Goal: Information Seeking & Learning: Learn about a topic

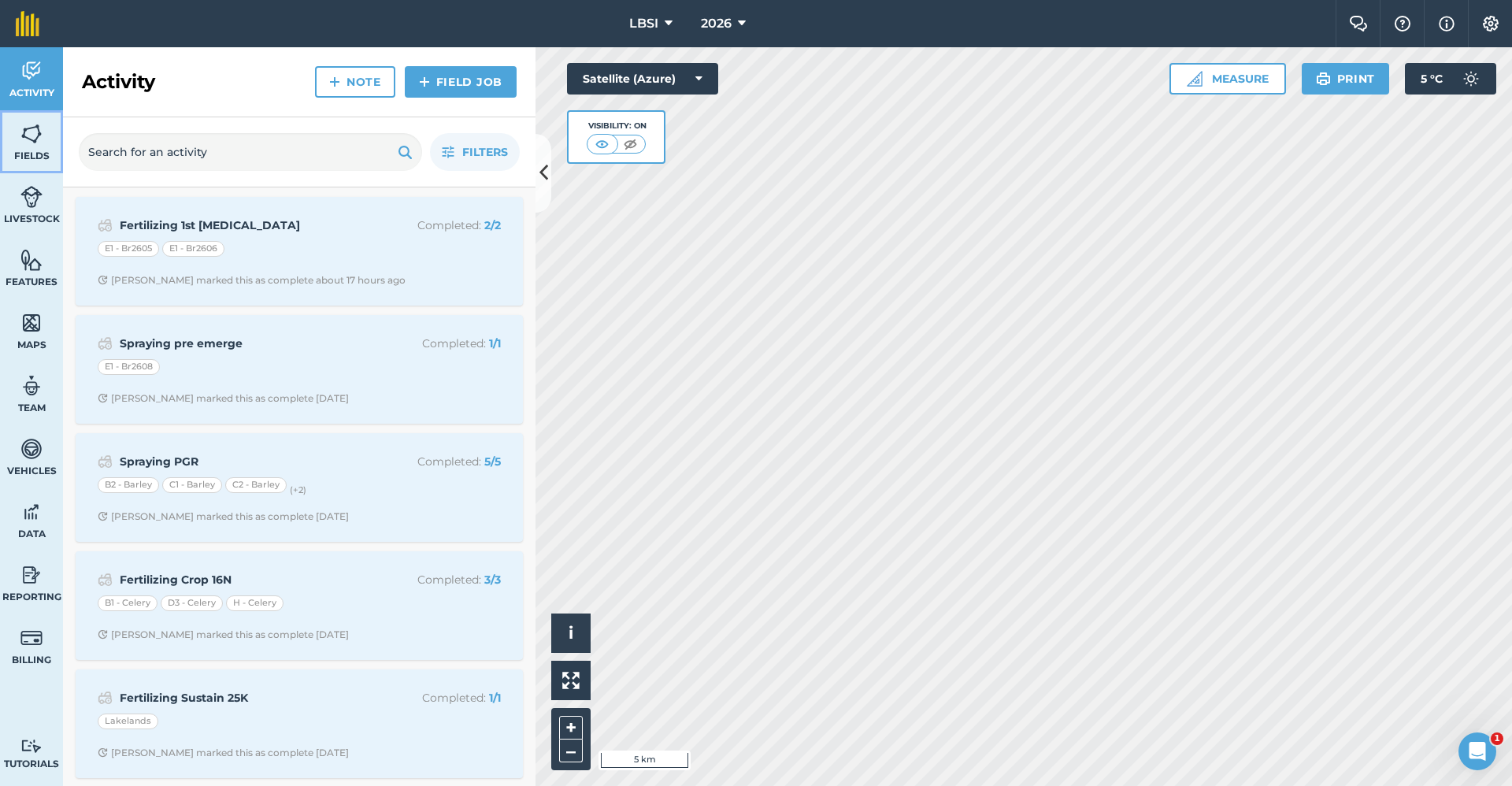
click at [33, 148] on link "Fields" at bounding box center [31, 141] width 63 height 63
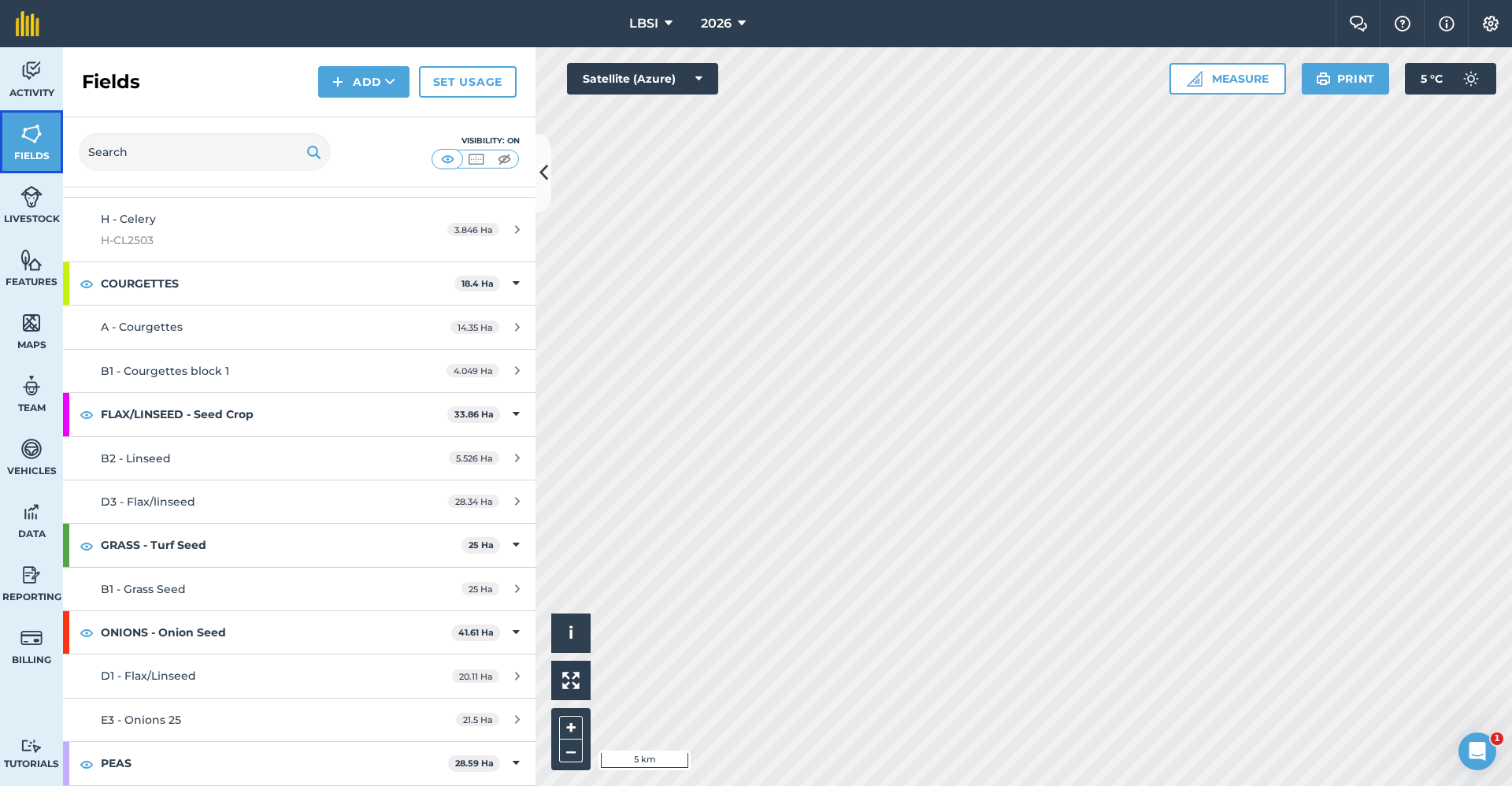
scroll to position [1734, 0]
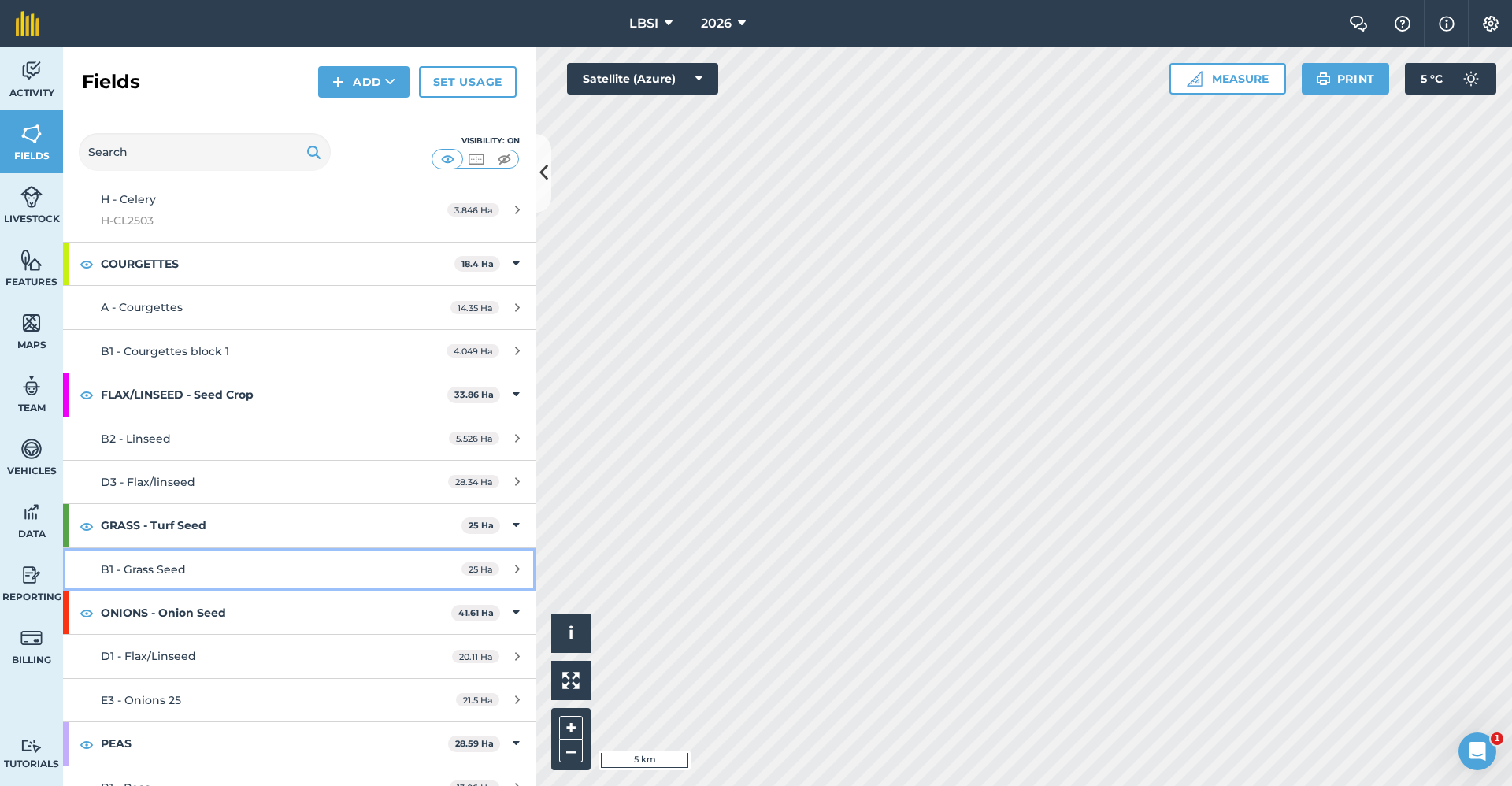
click at [206, 568] on div "B1 - Grass Seed" at bounding box center [249, 570] width 296 height 18
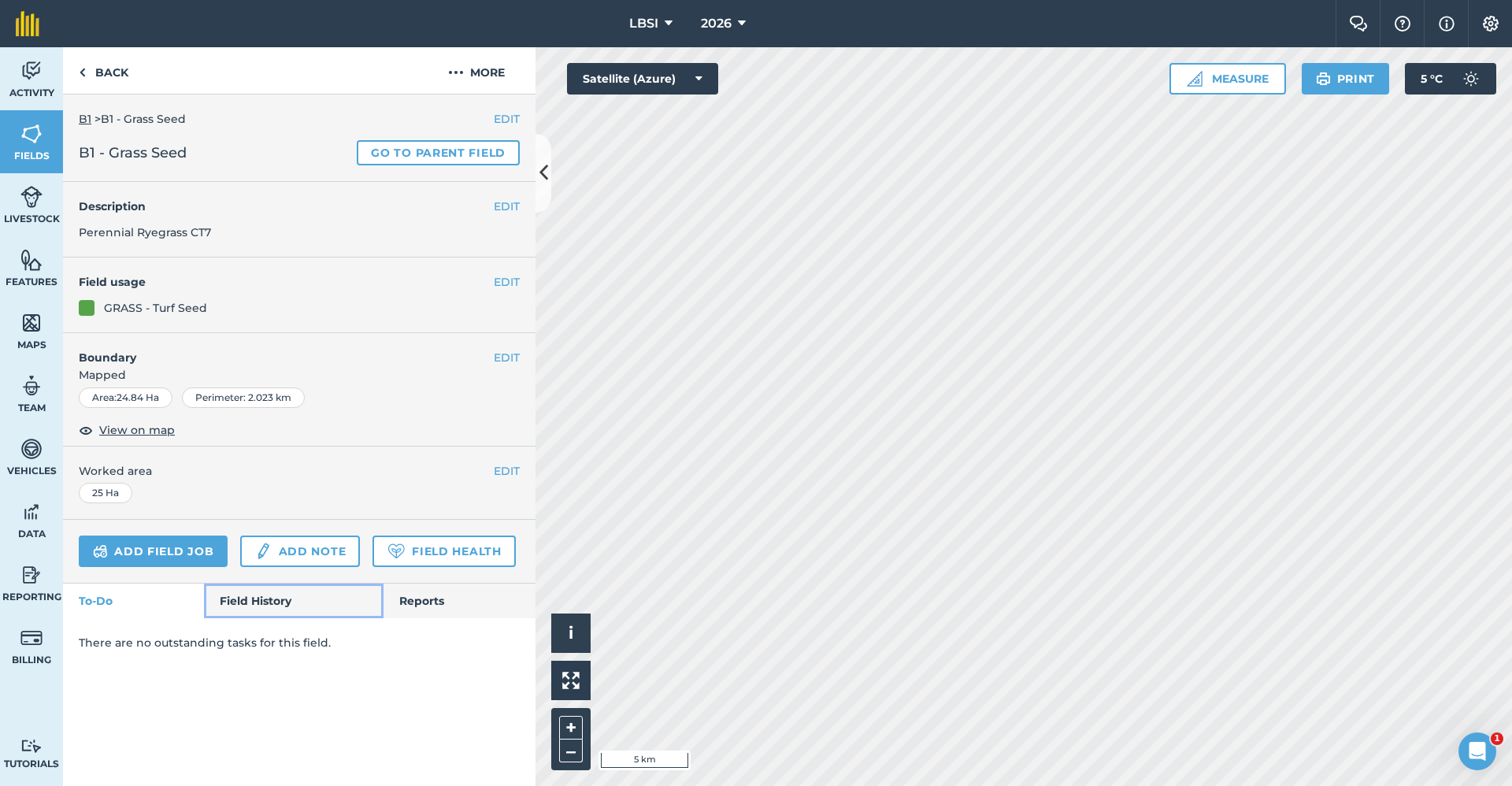
click at [249, 605] on link "Field History" at bounding box center [294, 602] width 179 height 35
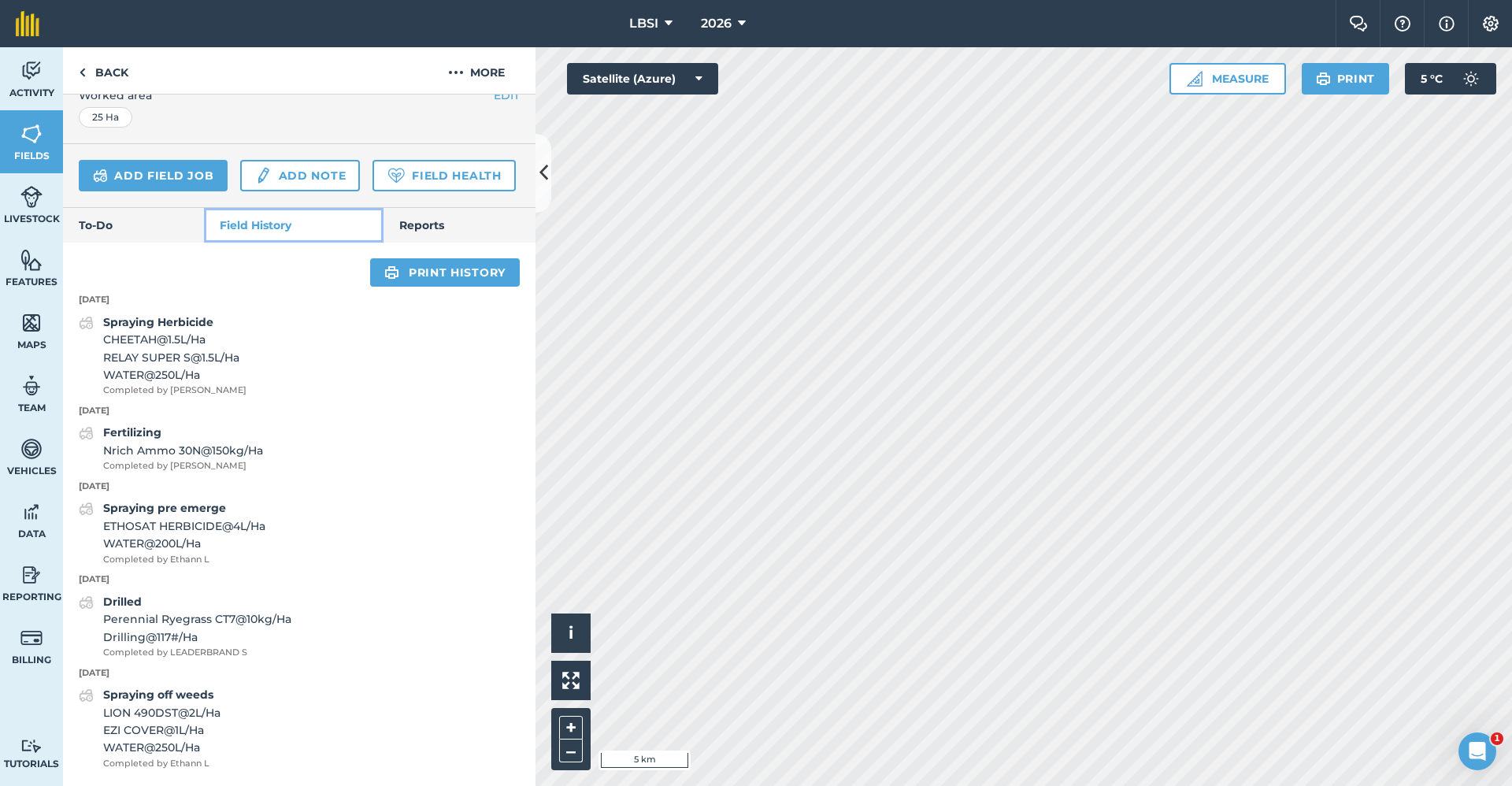
scroll to position [420, 0]
click at [100, 69] on link "Back" at bounding box center [103, 71] width 81 height 47
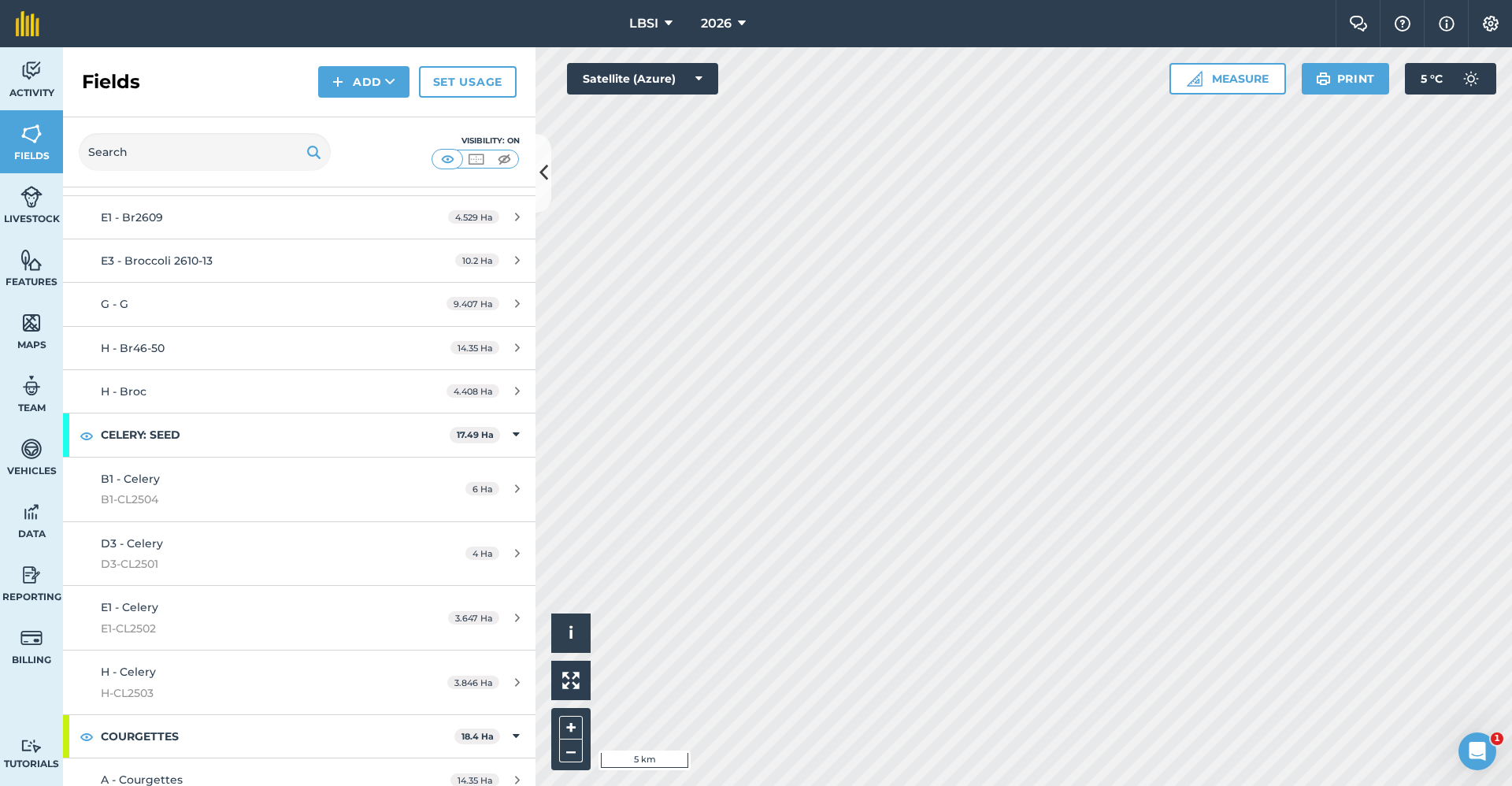
scroll to position [1281, 0]
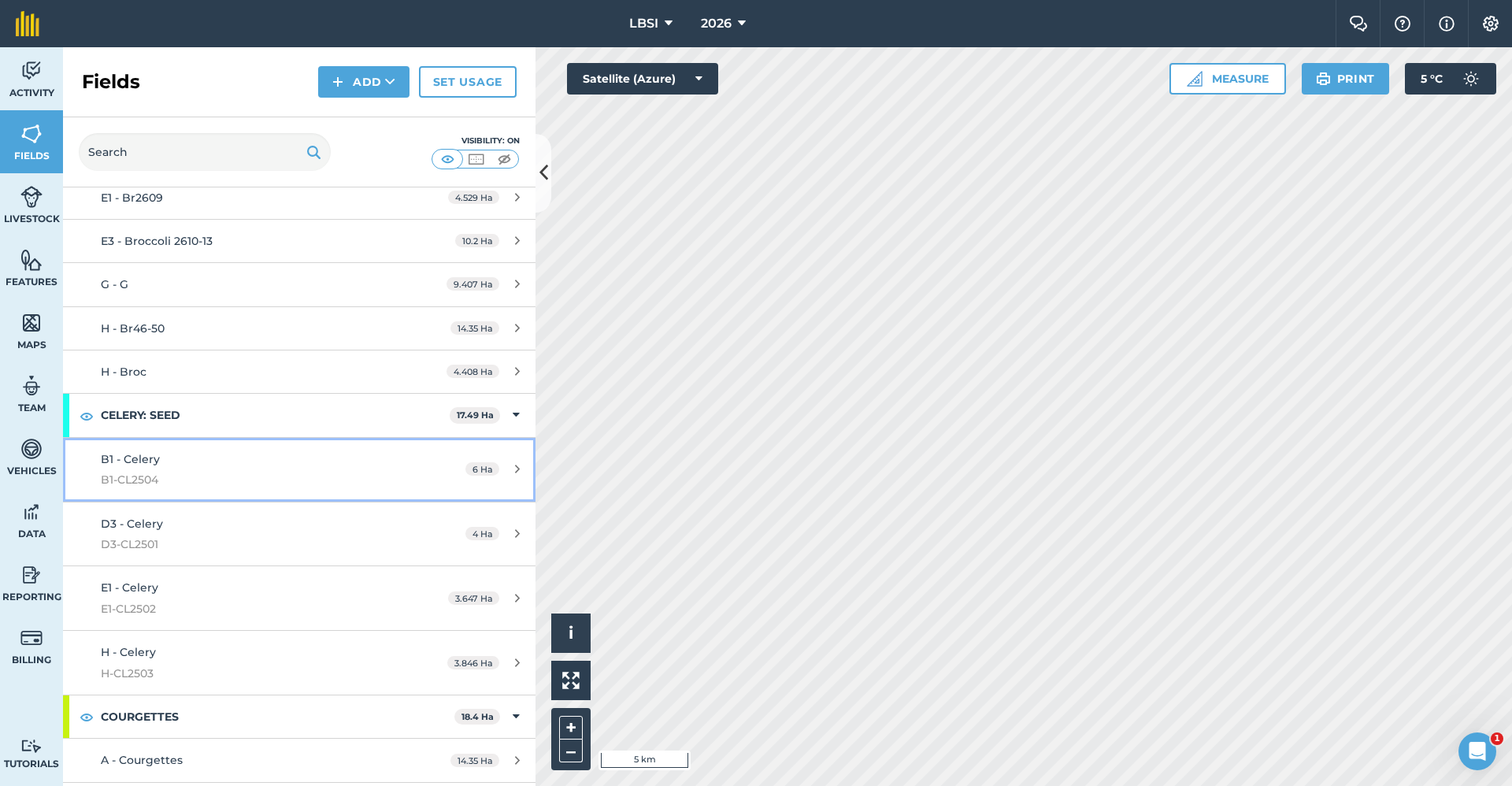
click at [268, 468] on div "B1 - Celery B1-CL2504" at bounding box center [249, 470] width 296 height 39
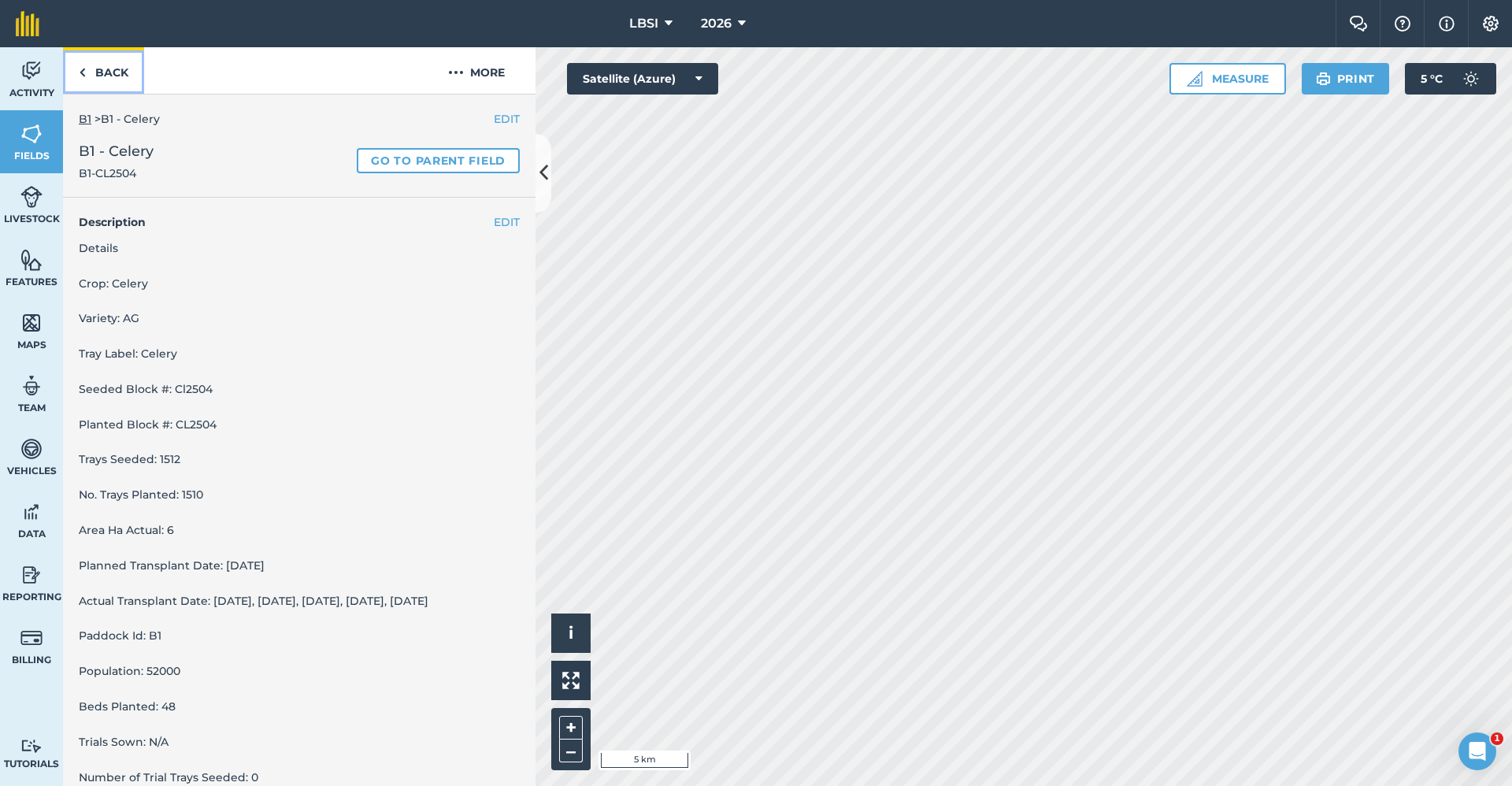
click at [85, 71] on img at bounding box center [82, 72] width 7 height 19
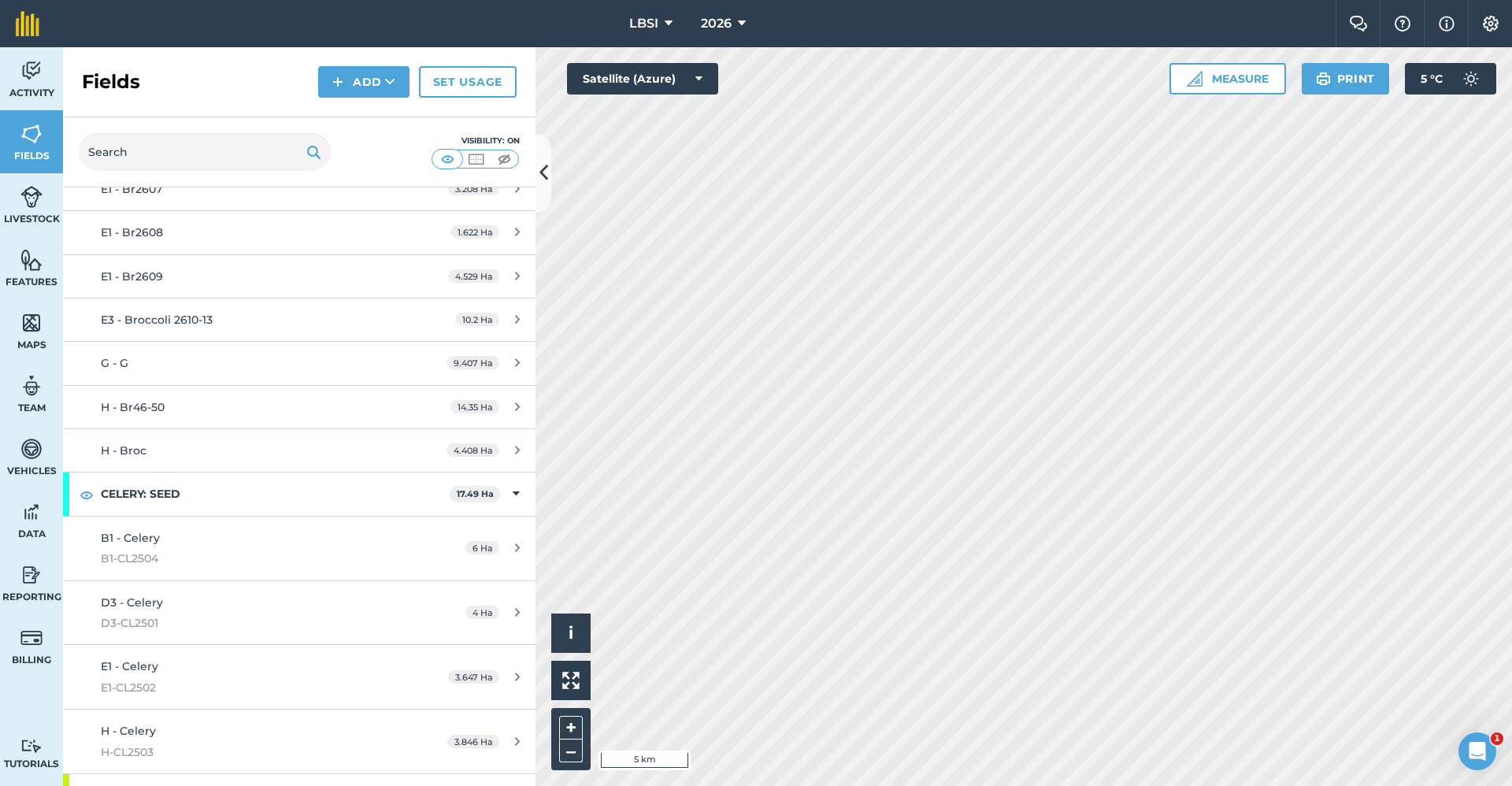
scroll to position [1221, 0]
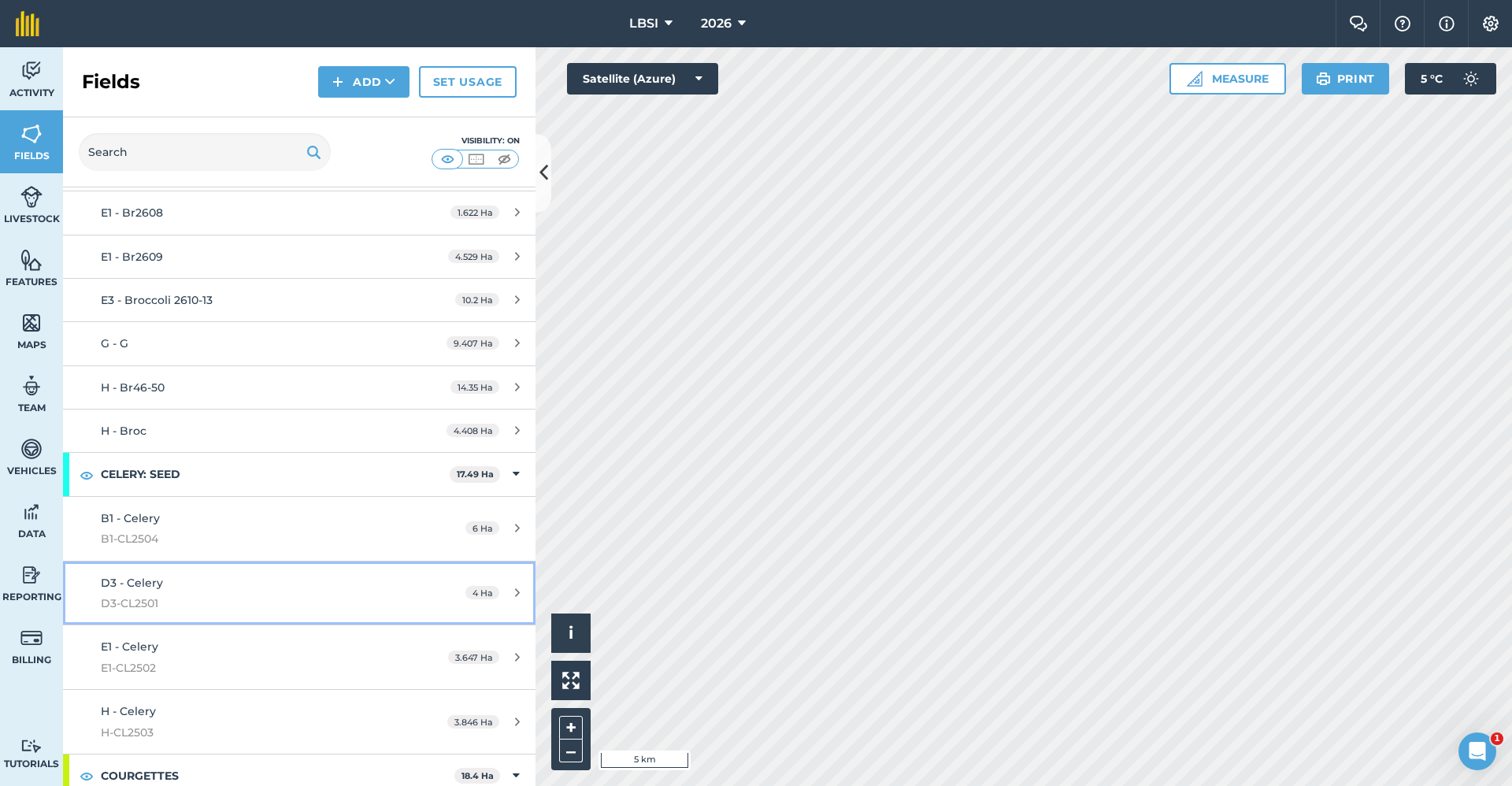
click at [180, 592] on div "D3 - Celery D3-CL2501" at bounding box center [249, 594] width 296 height 39
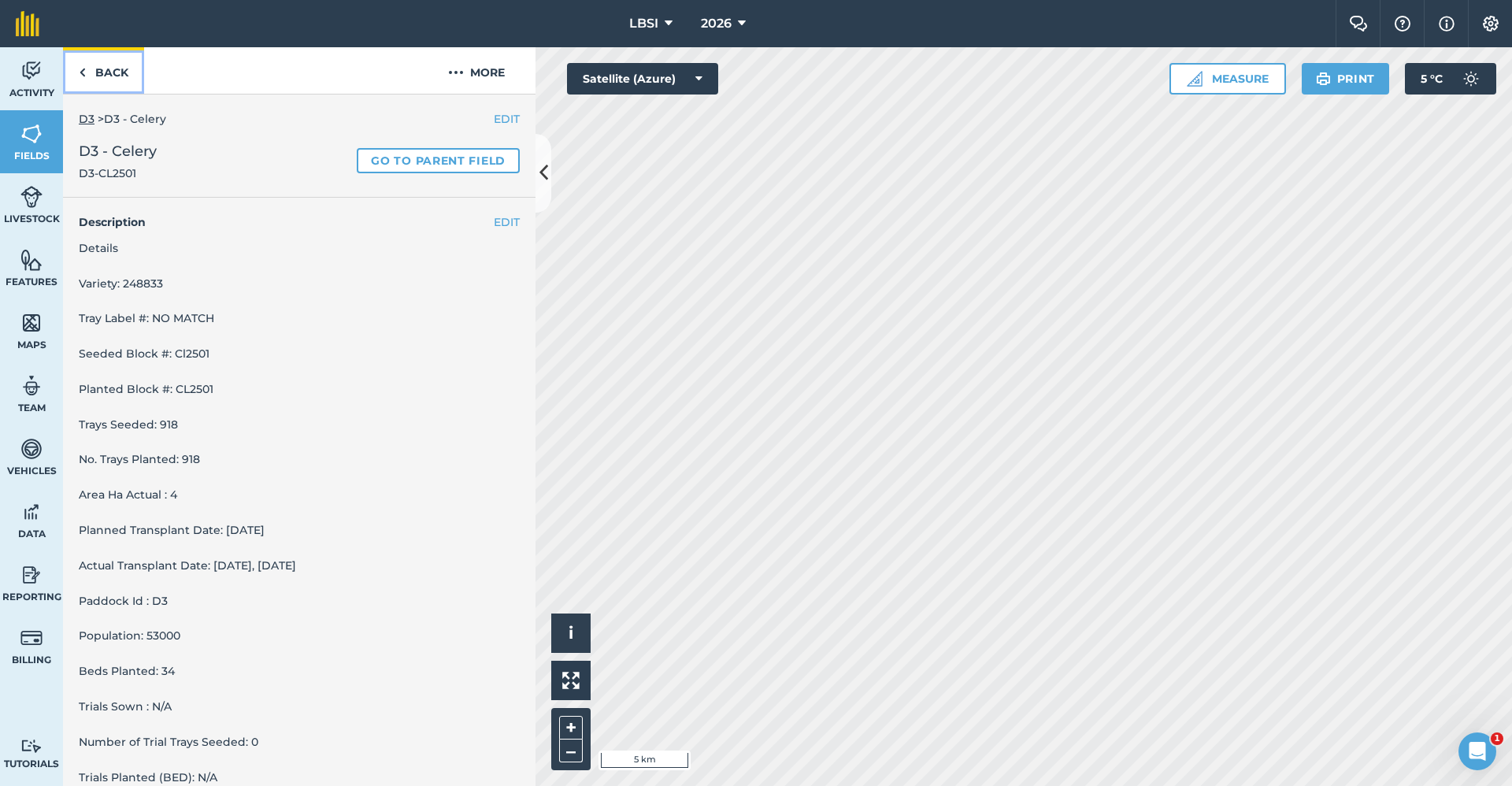
click at [92, 68] on link "Back" at bounding box center [103, 71] width 81 height 47
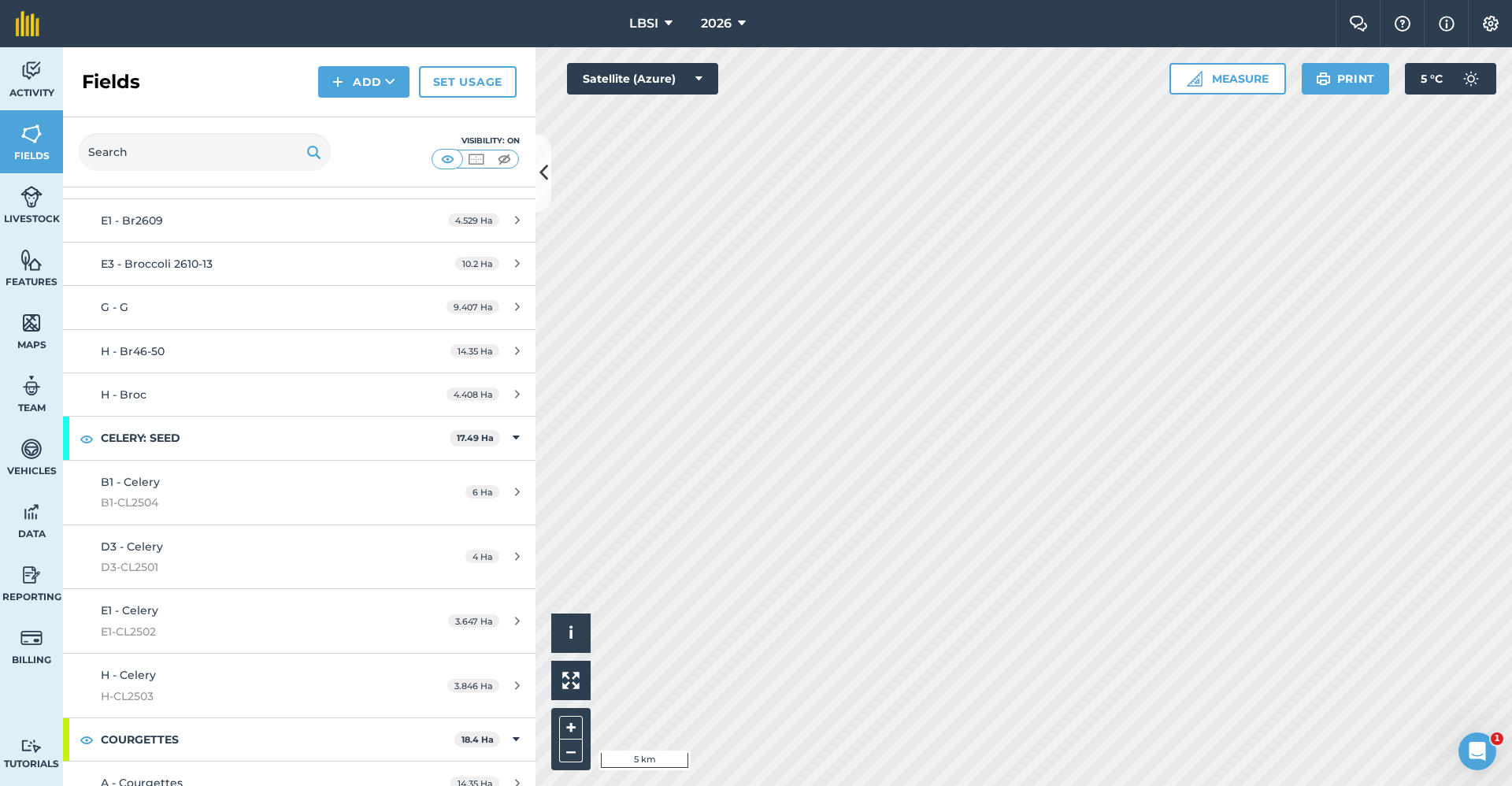
scroll to position [1261, 0]
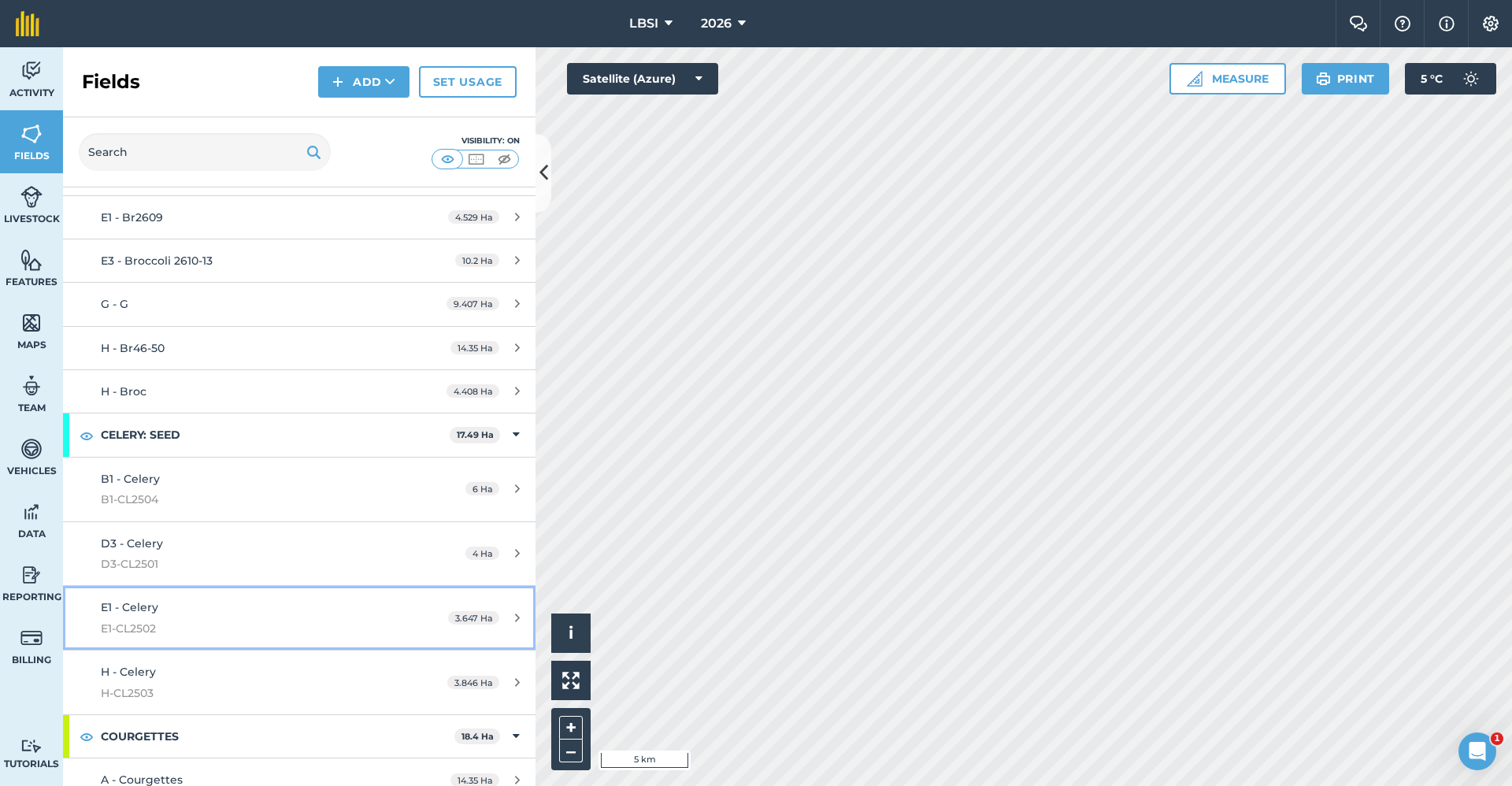
click at [220, 620] on span "E1-CL2502" at bounding box center [249, 629] width 296 height 18
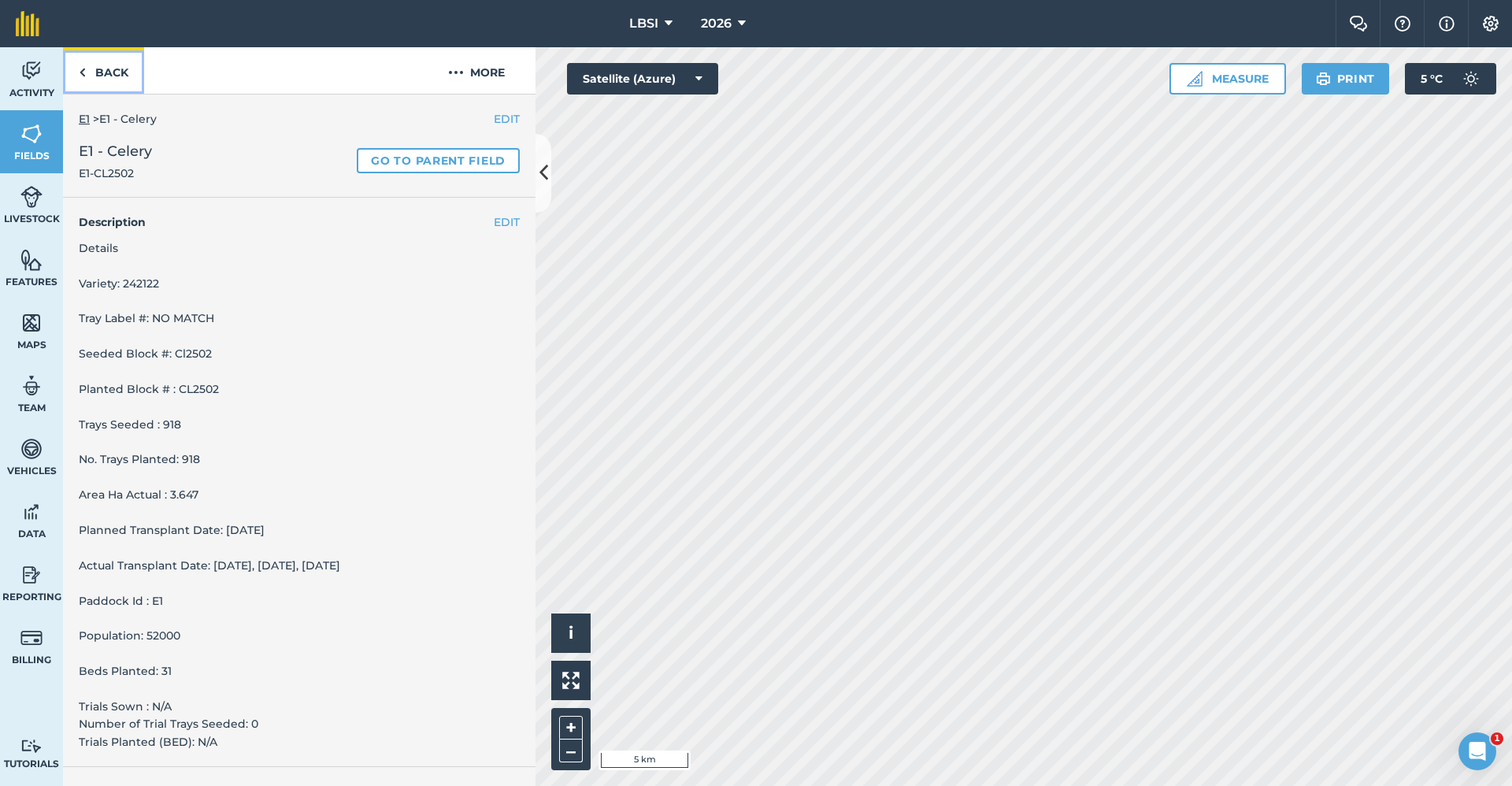
click at [109, 75] on link "Back" at bounding box center [103, 71] width 81 height 47
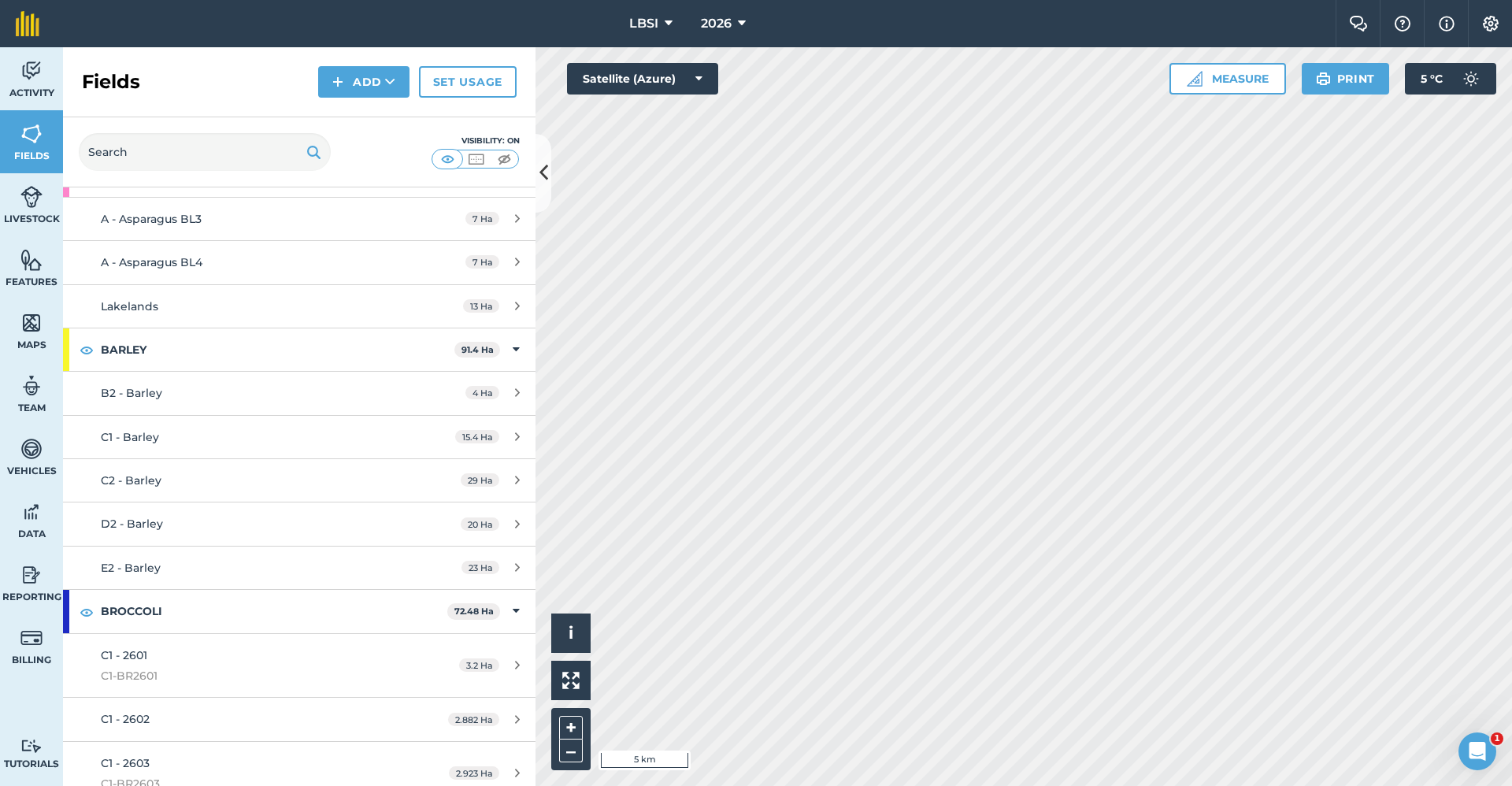
scroll to position [237, 0]
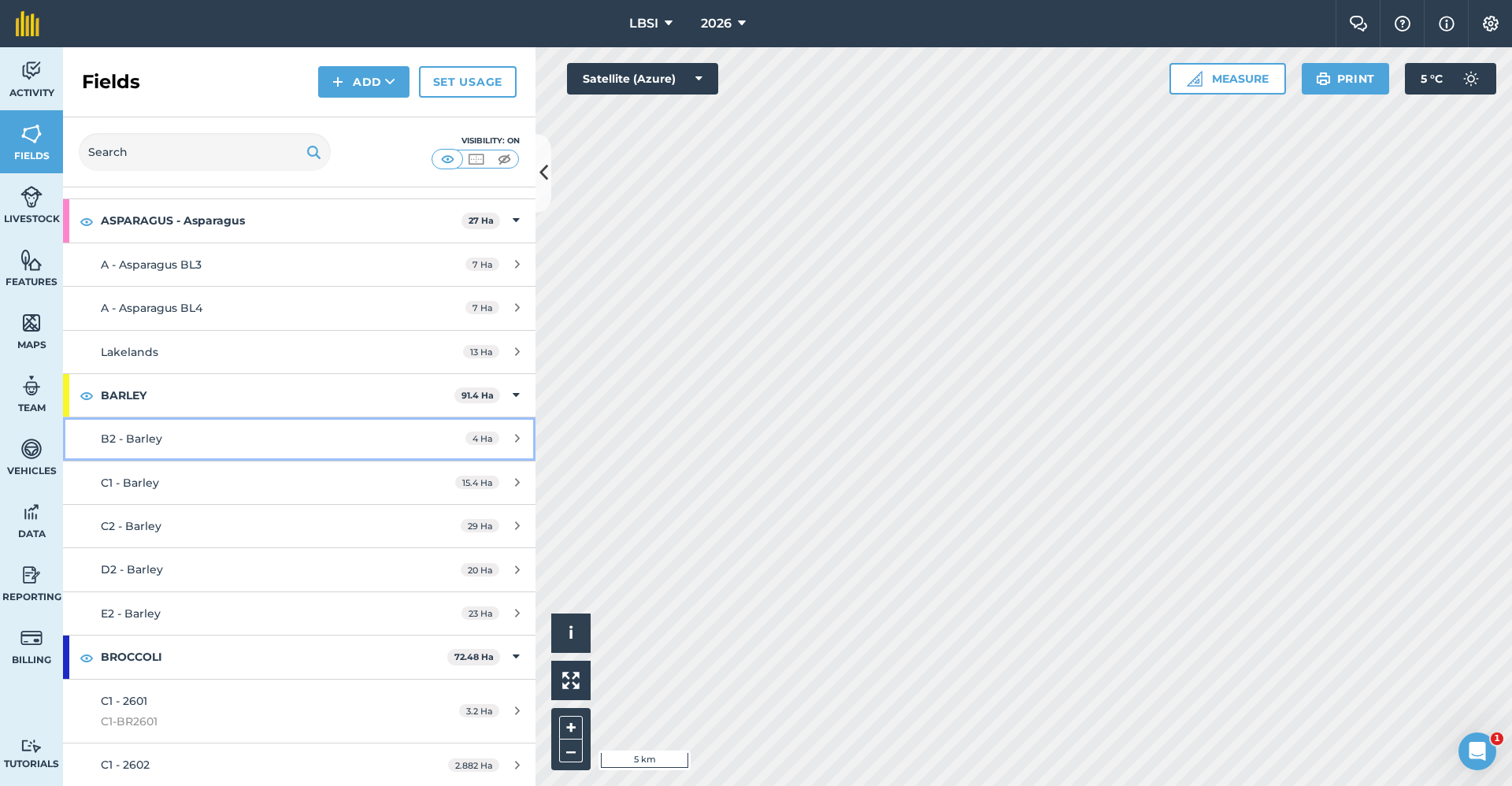
click at [303, 433] on div "B2 - Barley" at bounding box center [249, 439] width 296 height 18
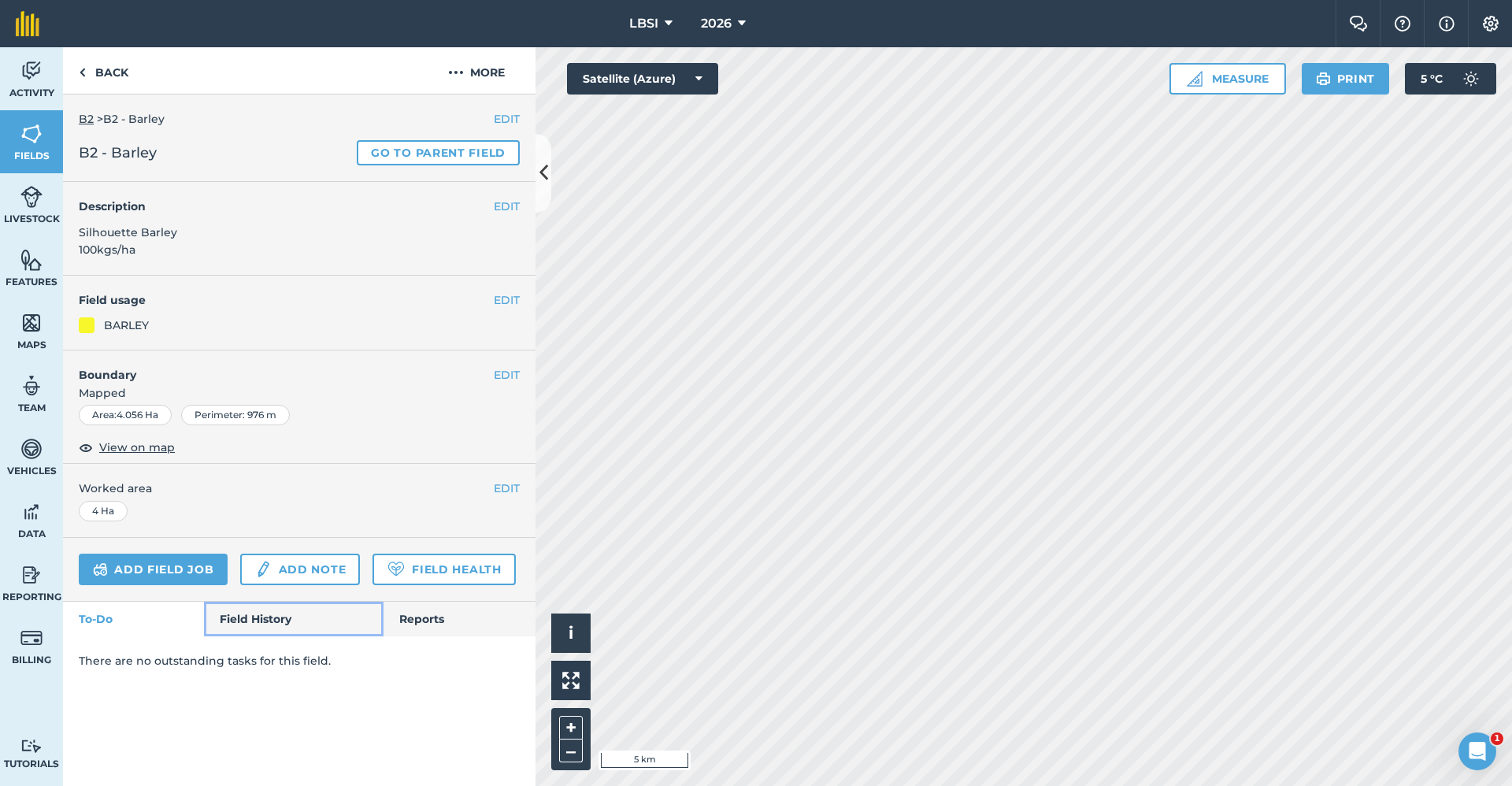
click at [254, 625] on link "Field History" at bounding box center [294, 619] width 179 height 35
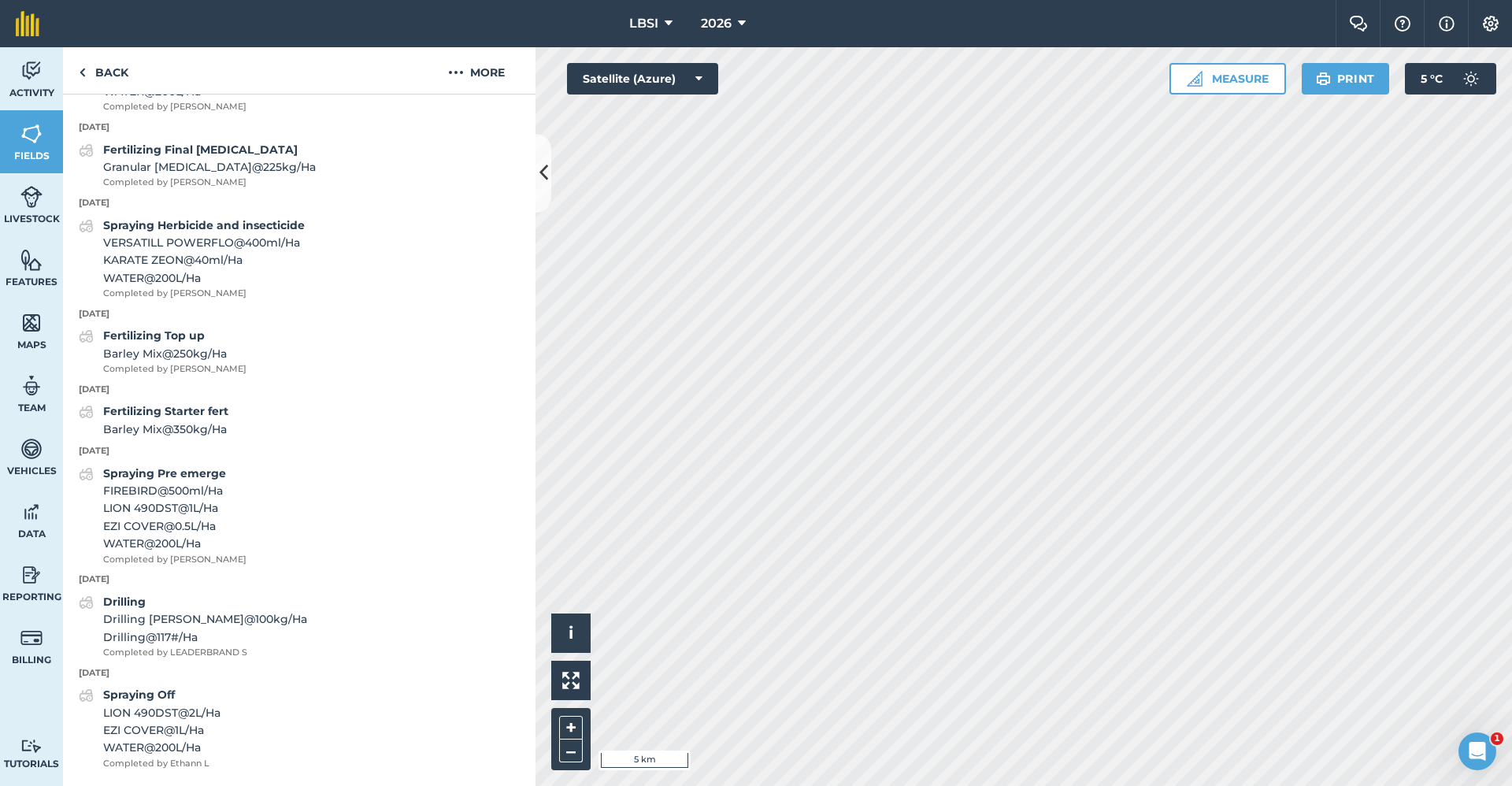
scroll to position [757, 0]
click at [114, 69] on link "Back" at bounding box center [103, 71] width 81 height 47
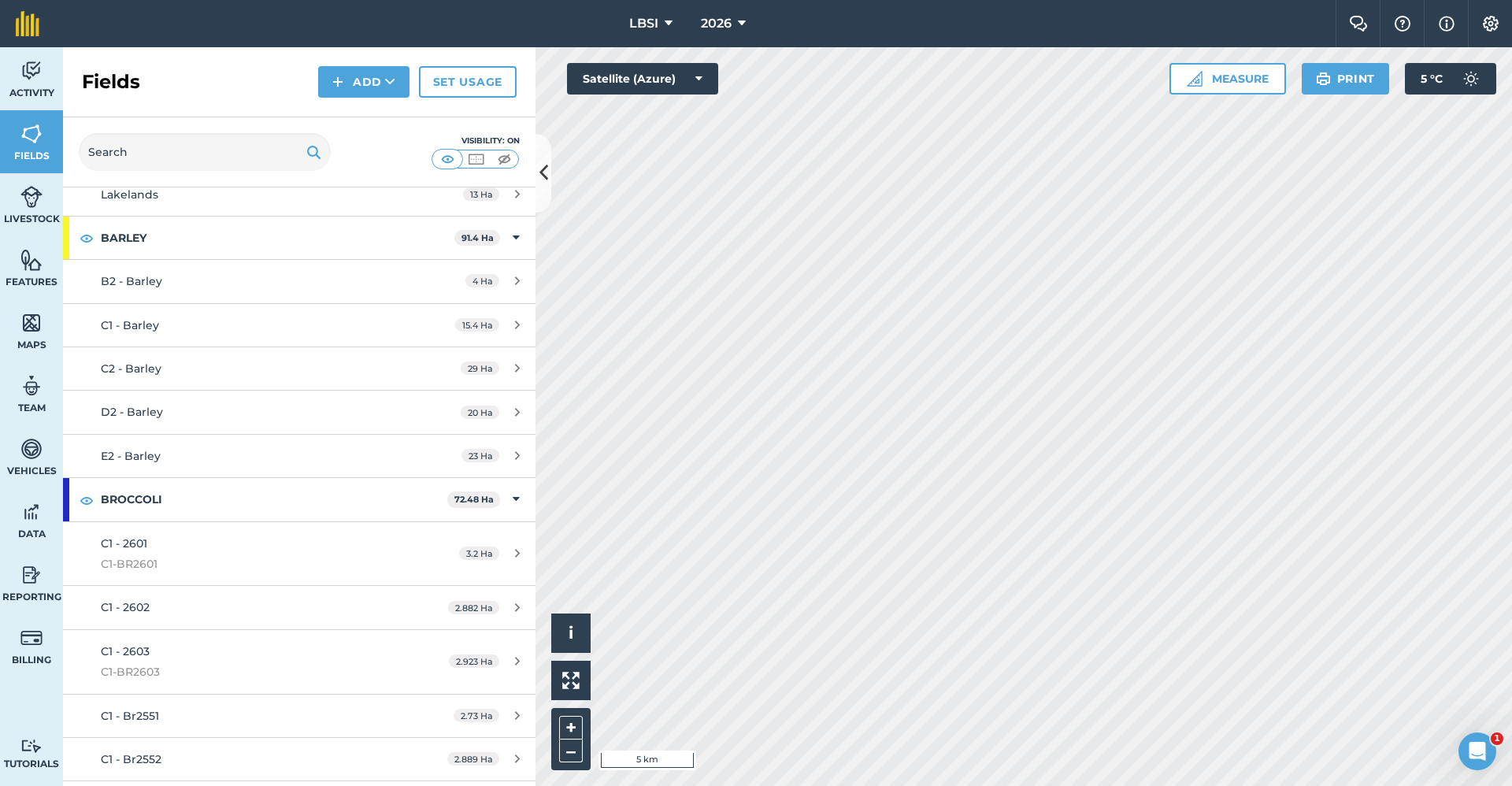
scroll to position [374, 0]
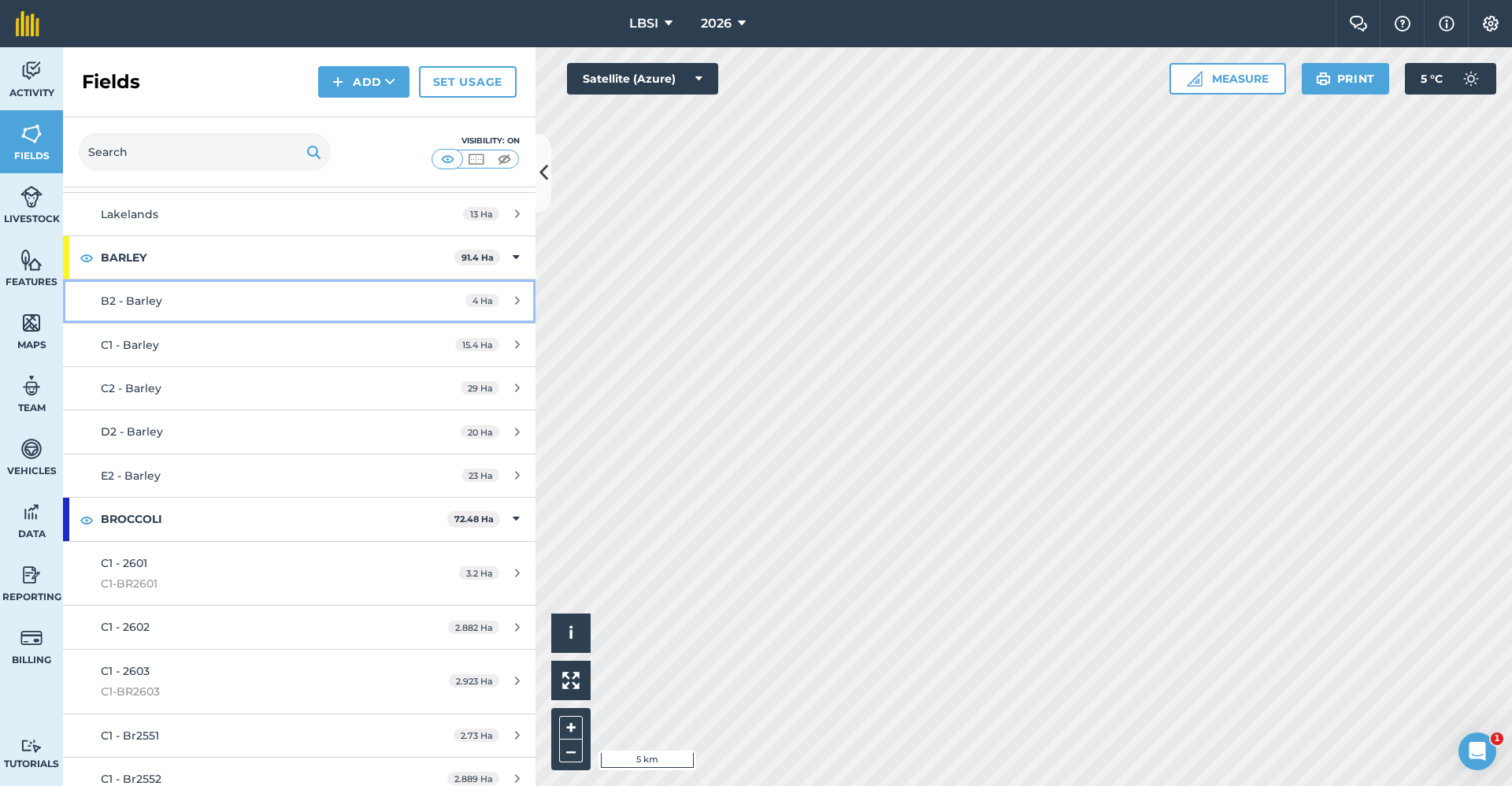
click at [235, 314] on link "B2 - Barley 4 Ha" at bounding box center [299, 301] width 472 height 43
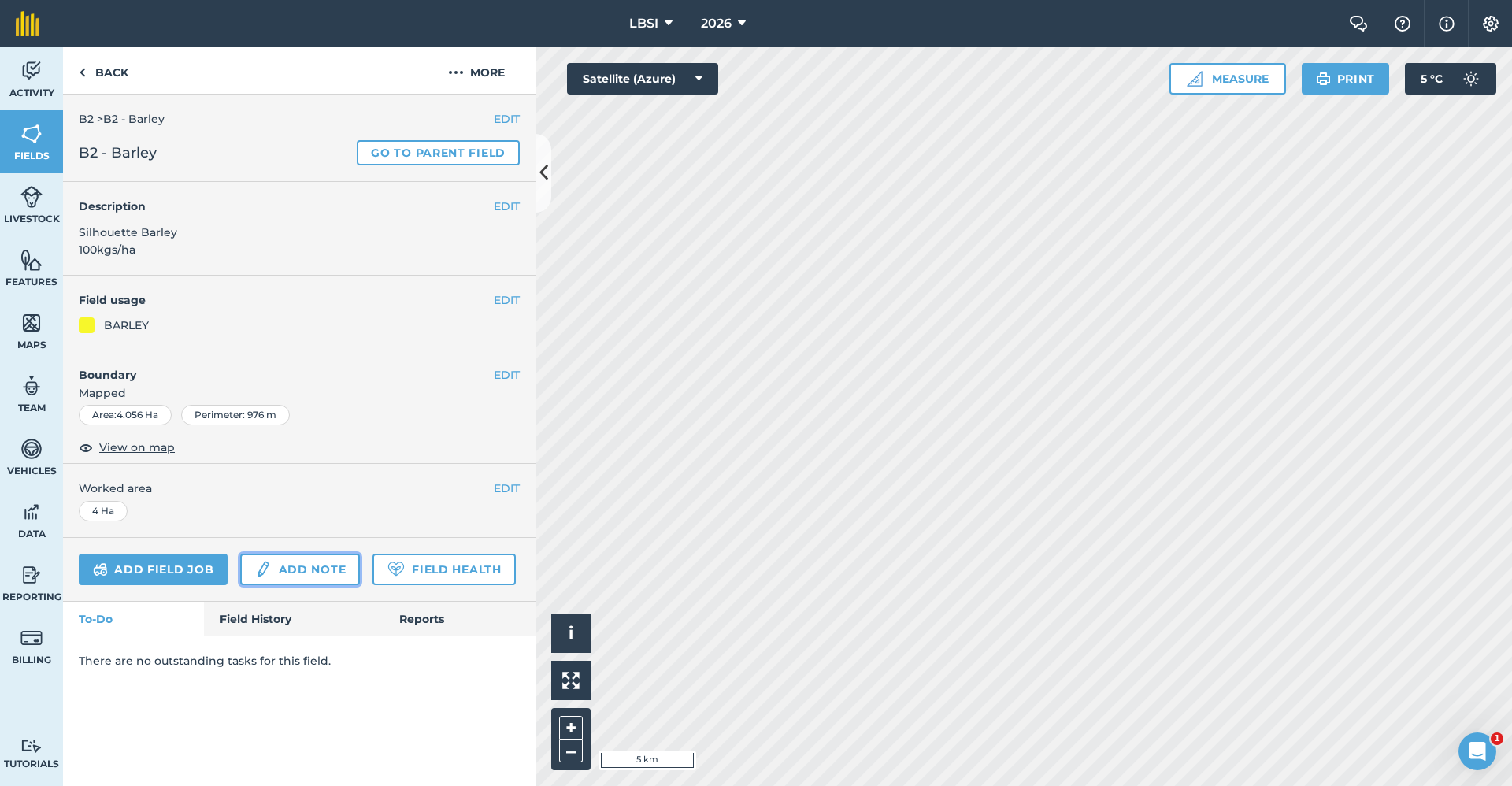
click at [293, 566] on link "Add note" at bounding box center [300, 570] width 120 height 31
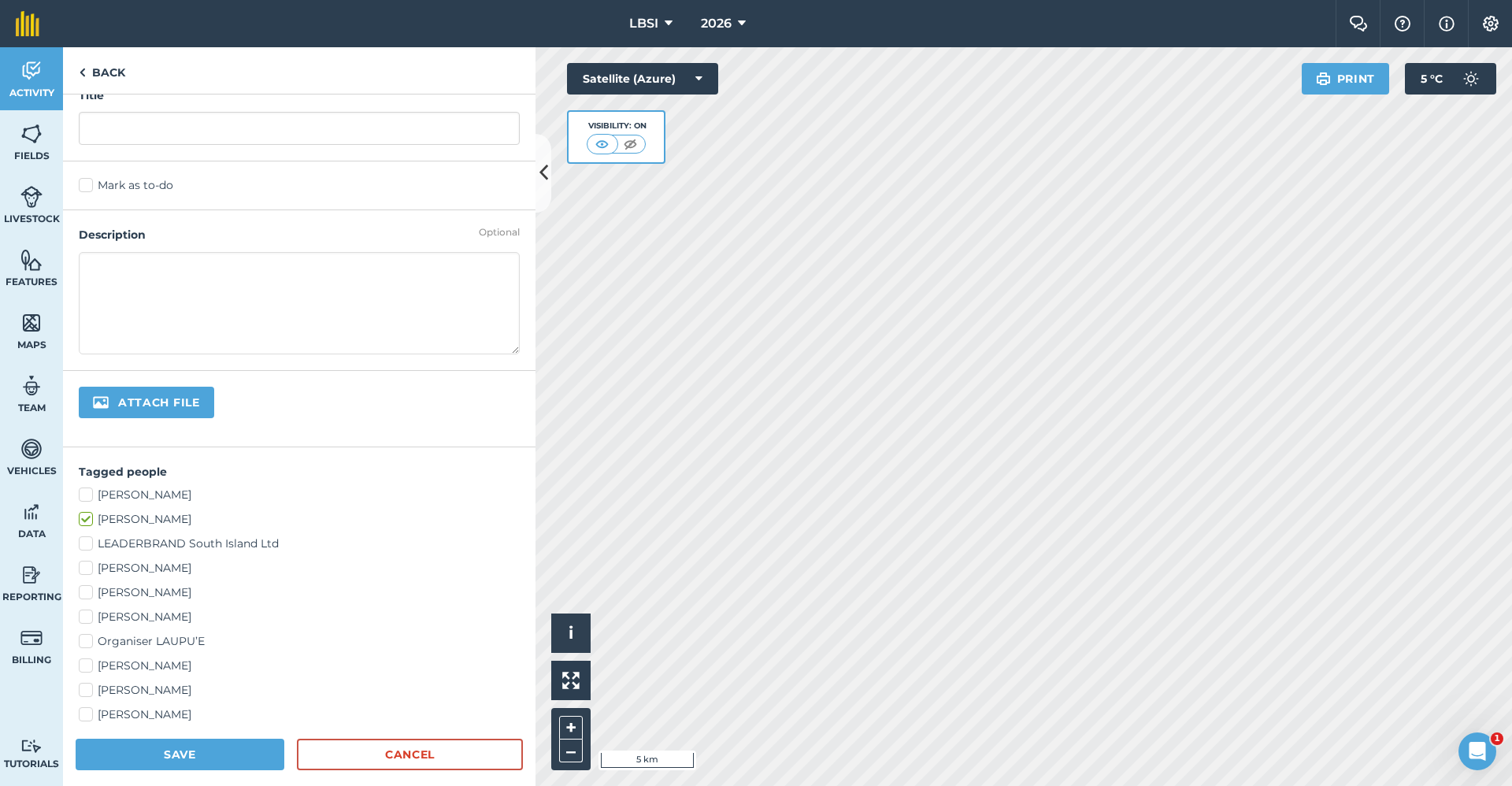
scroll to position [19, 0]
click at [411, 746] on link "Cancel" at bounding box center [410, 755] width 226 height 31
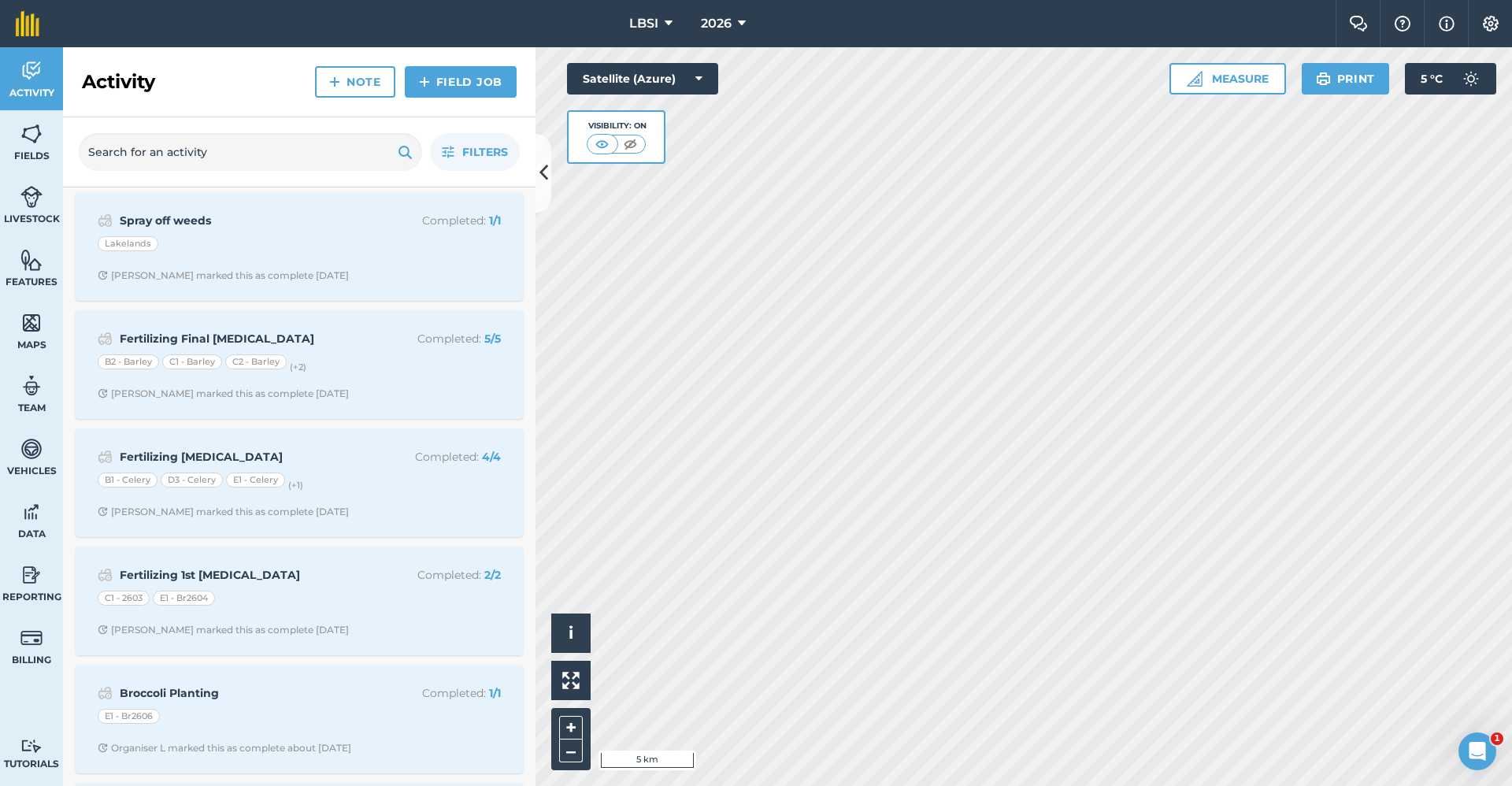
scroll to position [1142, 0]
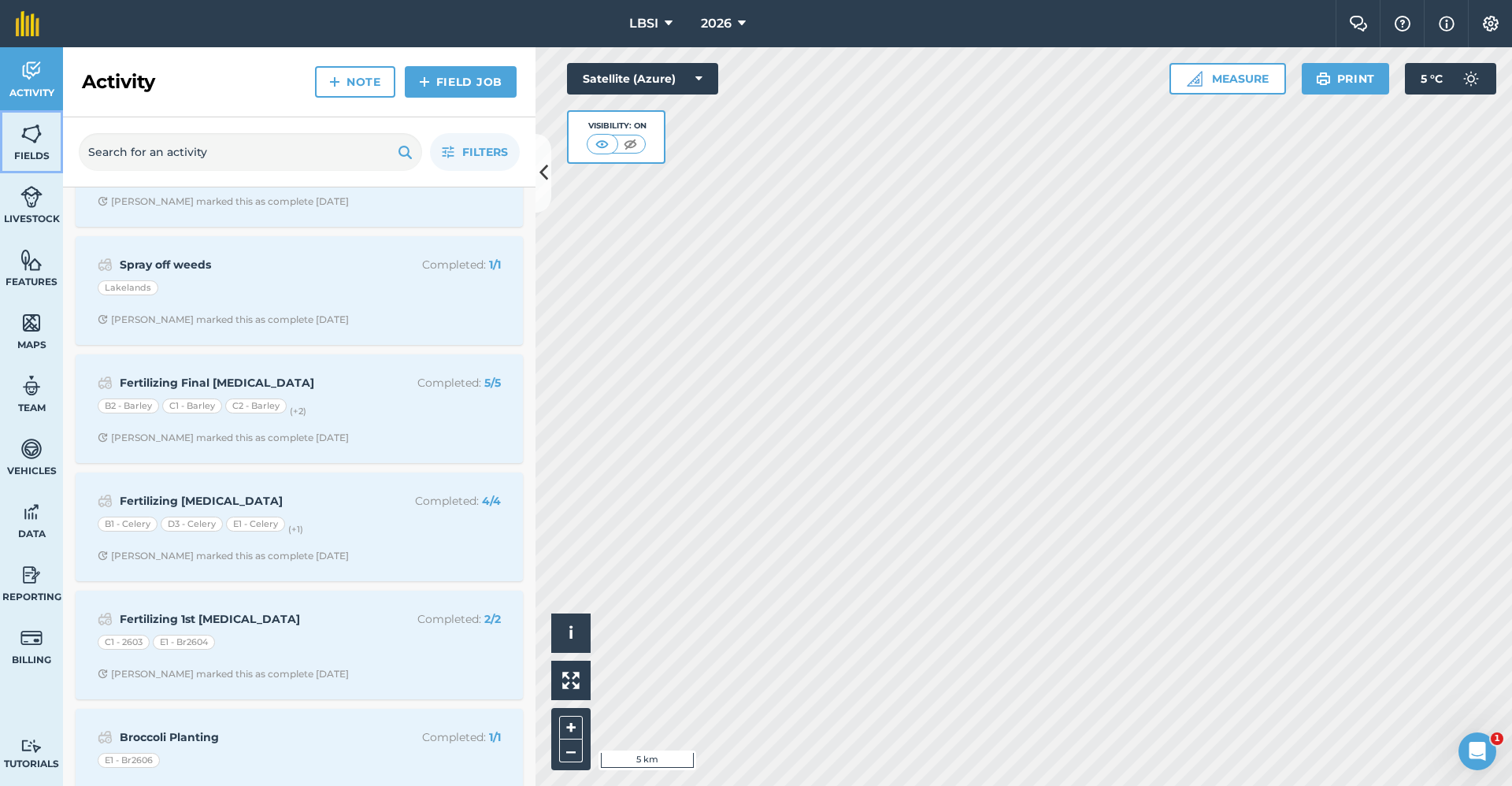
click at [31, 139] on img at bounding box center [31, 133] width 22 height 23
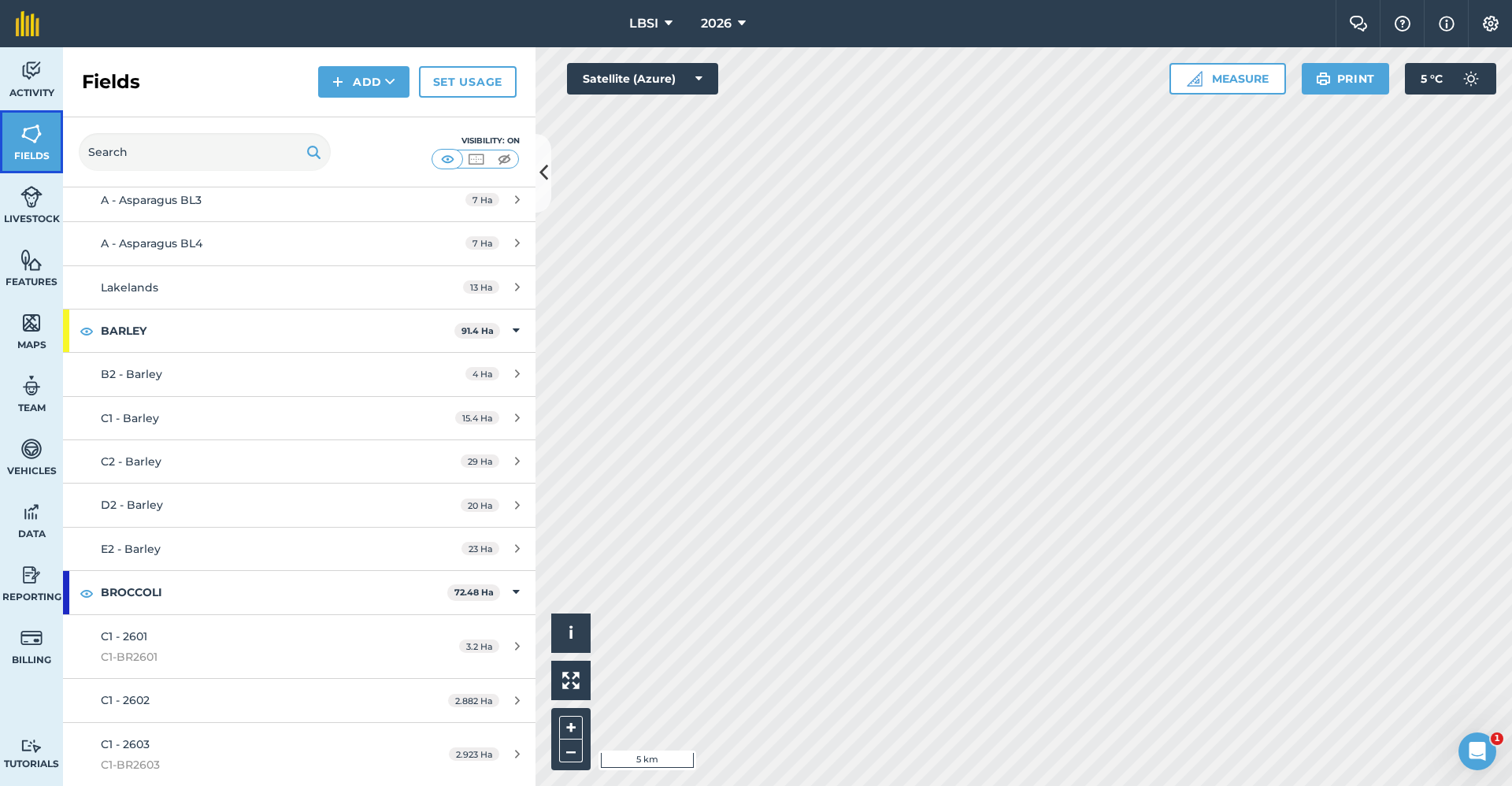
scroll to position [295, 0]
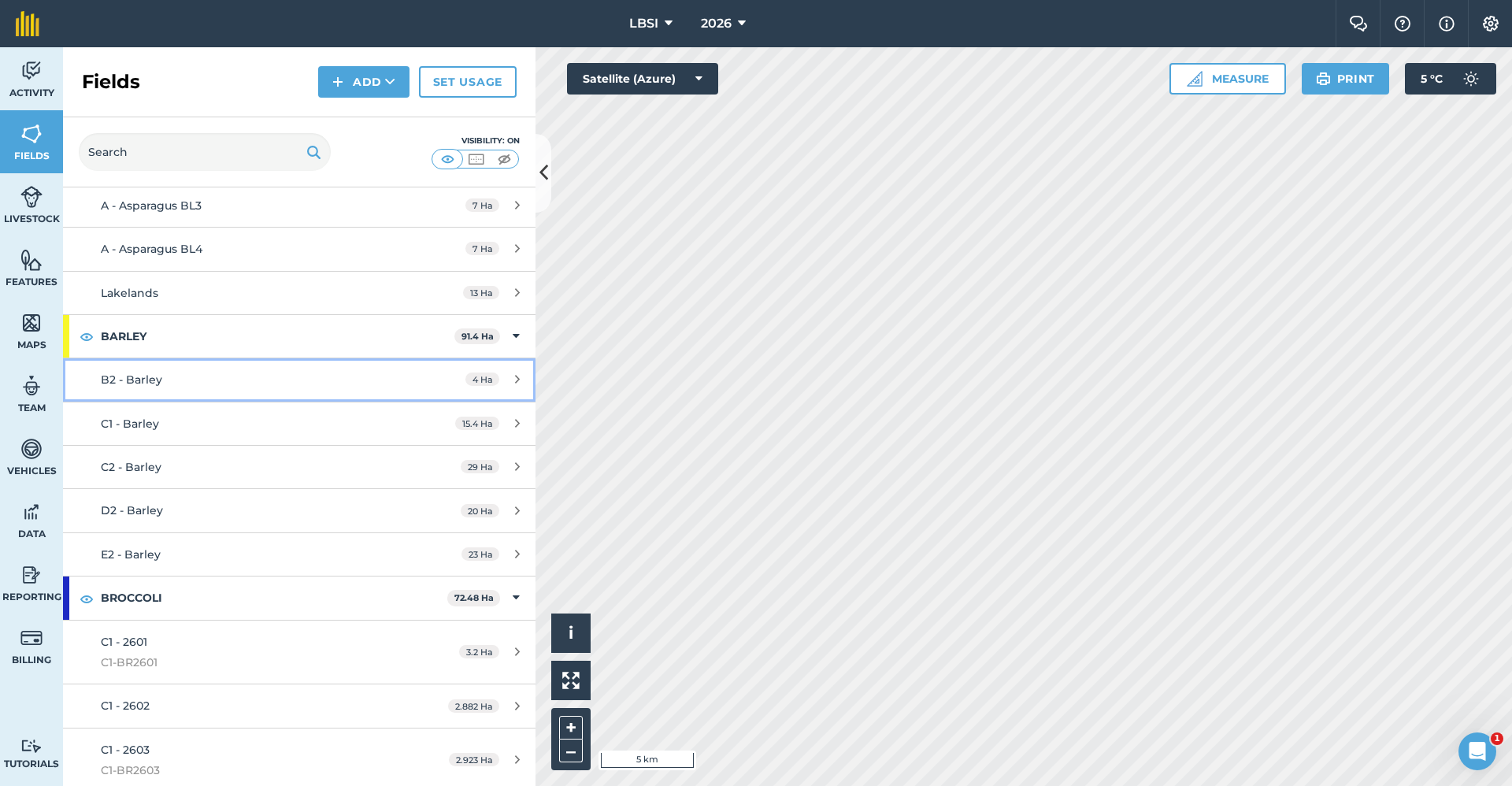
click at [170, 378] on div "B2 - Barley" at bounding box center [249, 380] width 296 height 18
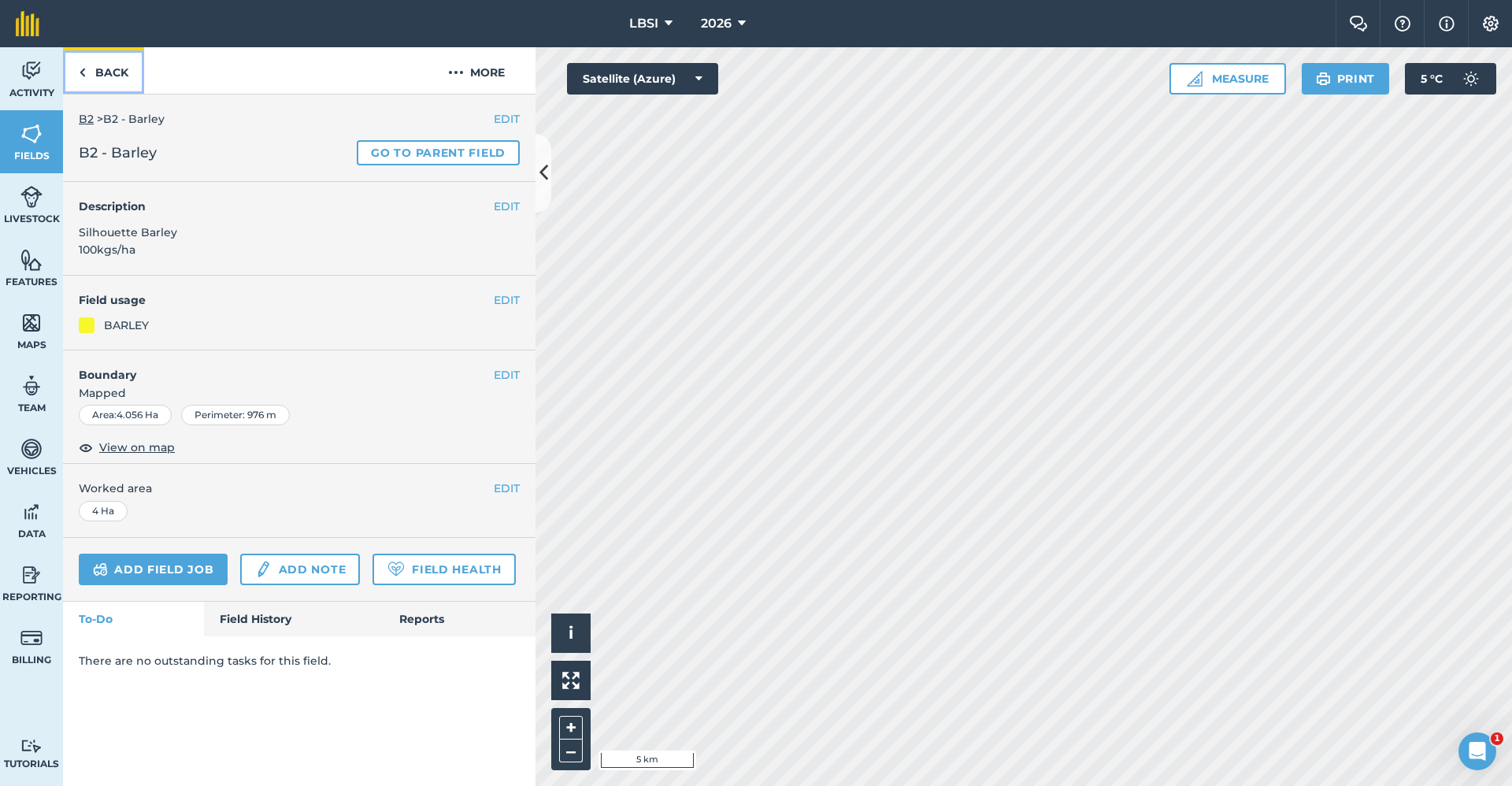
click at [119, 76] on link "Back" at bounding box center [103, 71] width 81 height 47
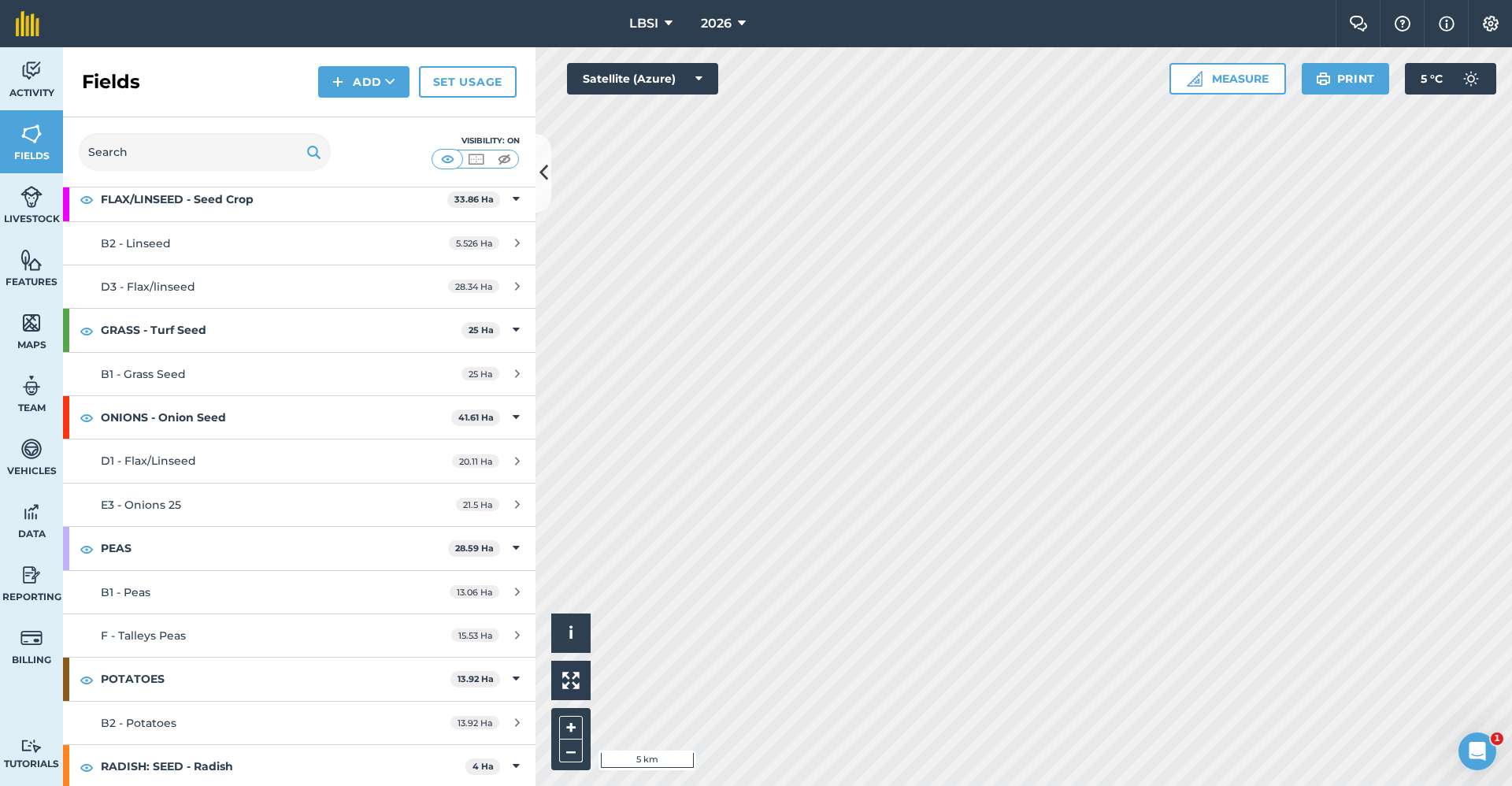
scroll to position [1950, 0]
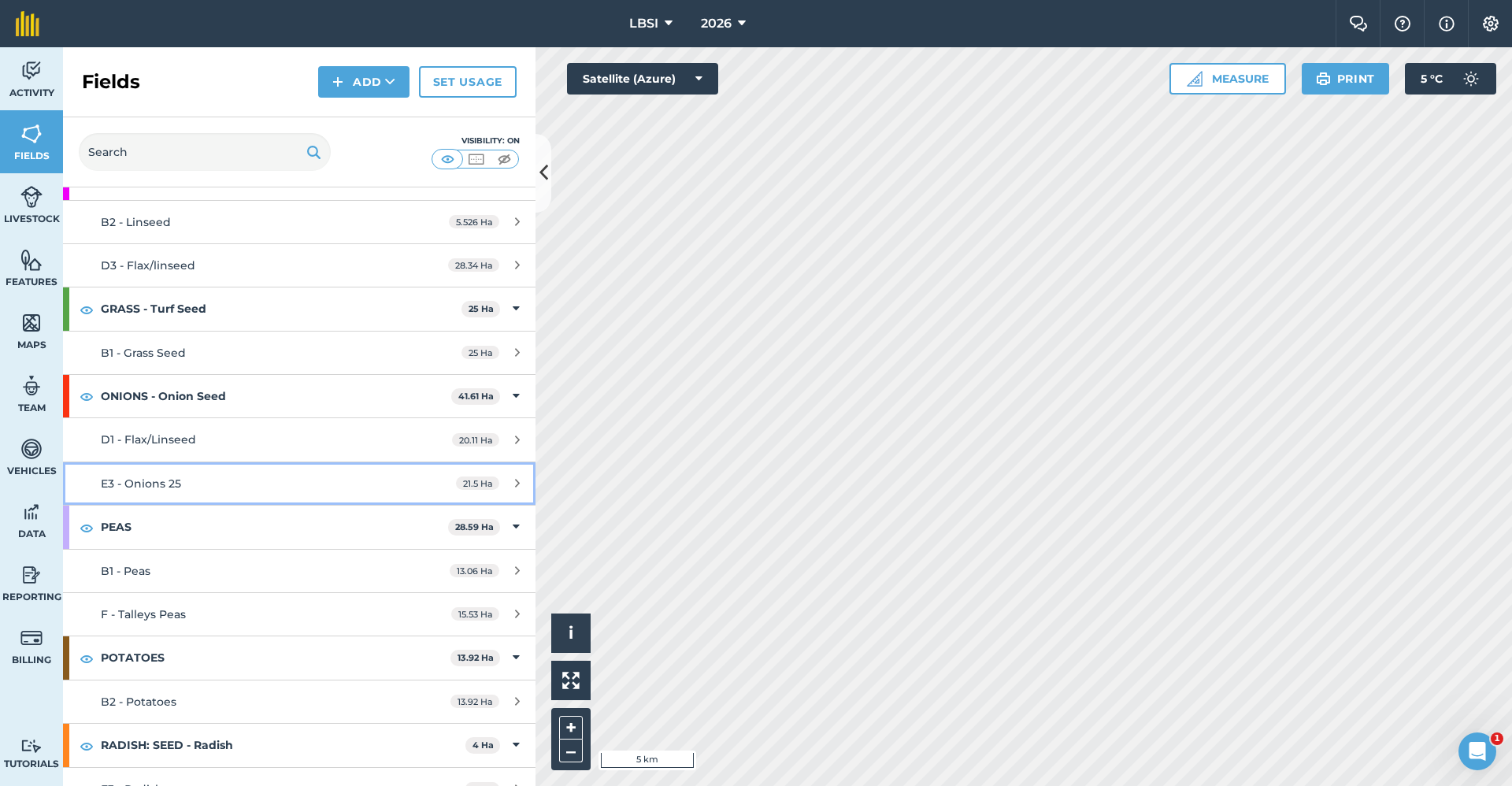
click at [249, 472] on link "E3 - Onions 25 21.5 Ha" at bounding box center [299, 484] width 472 height 43
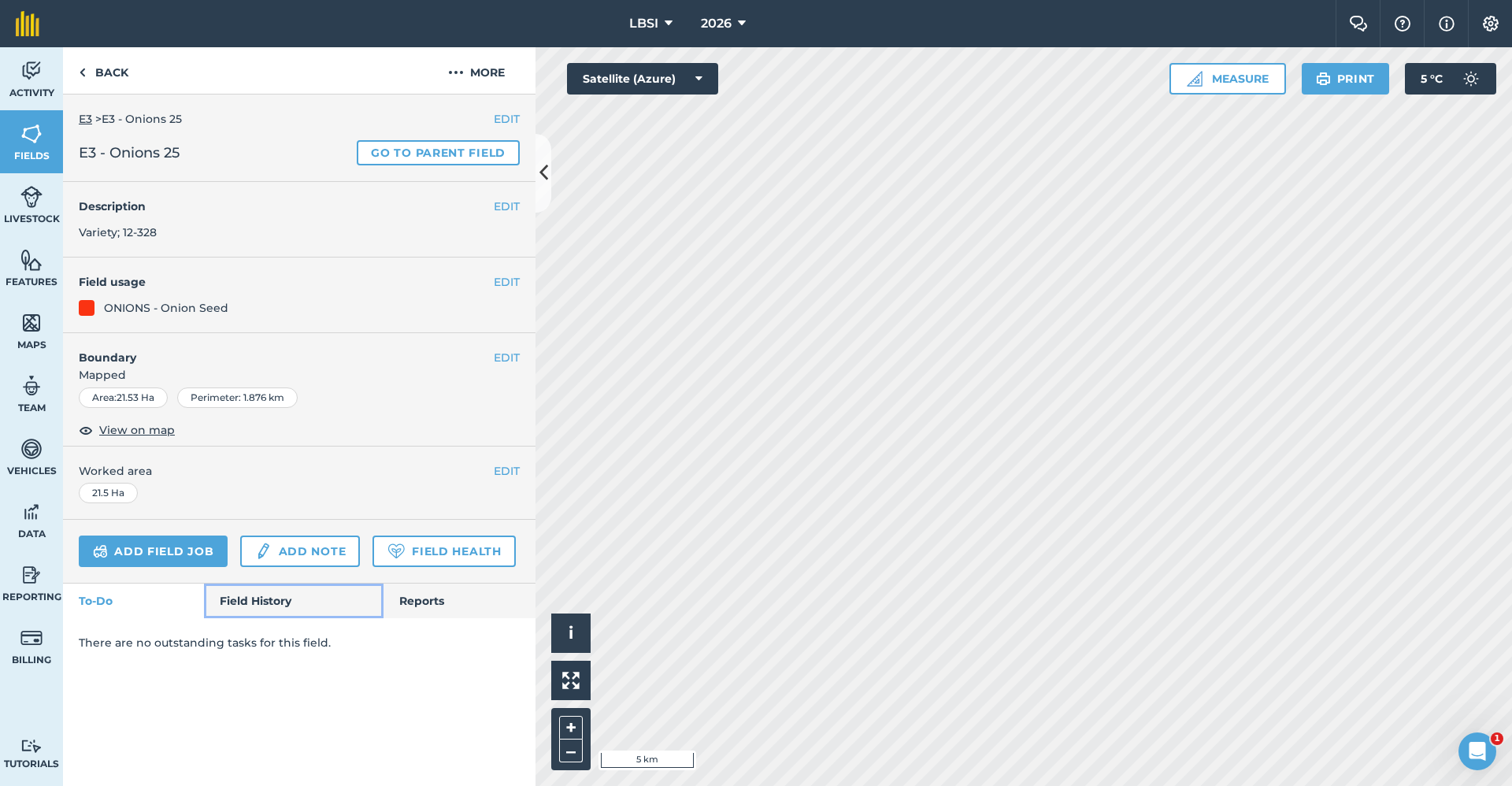
click at [246, 602] on link "Field History" at bounding box center [294, 602] width 179 height 35
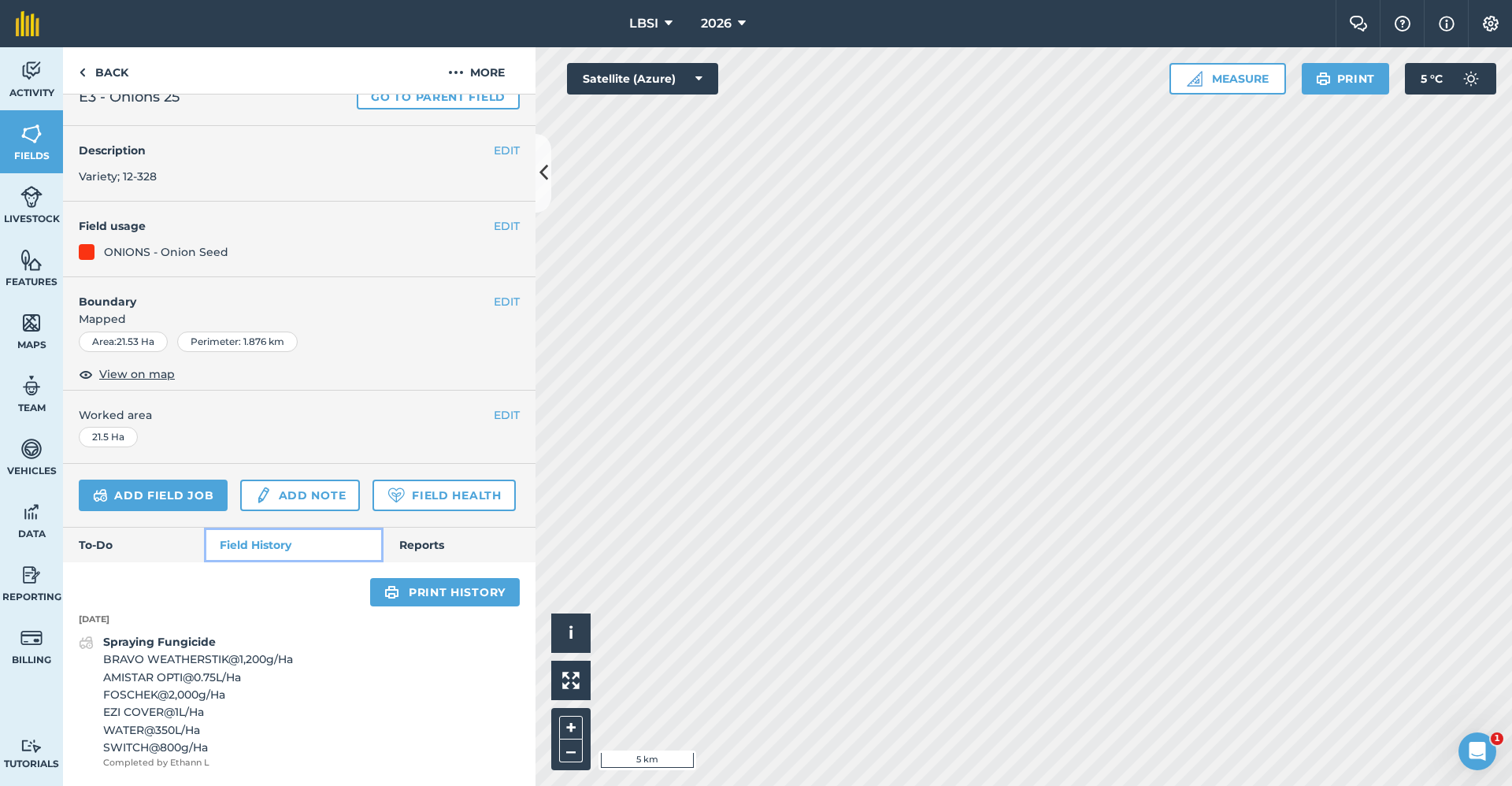
scroll to position [100, 0]
click at [151, 542] on link "To-Do" at bounding box center [133, 545] width 141 height 35
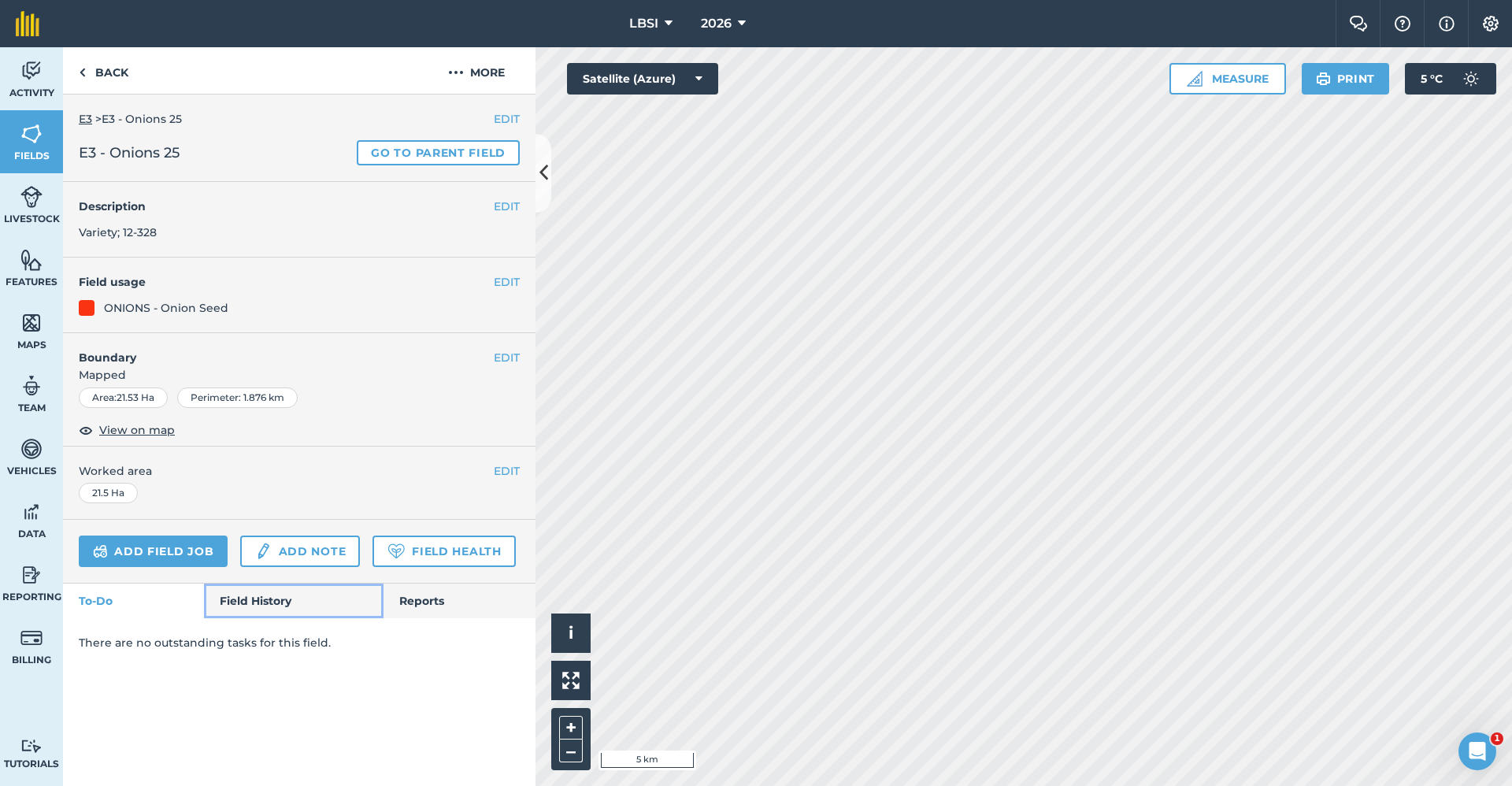
click at [262, 607] on link "Field History" at bounding box center [294, 602] width 179 height 35
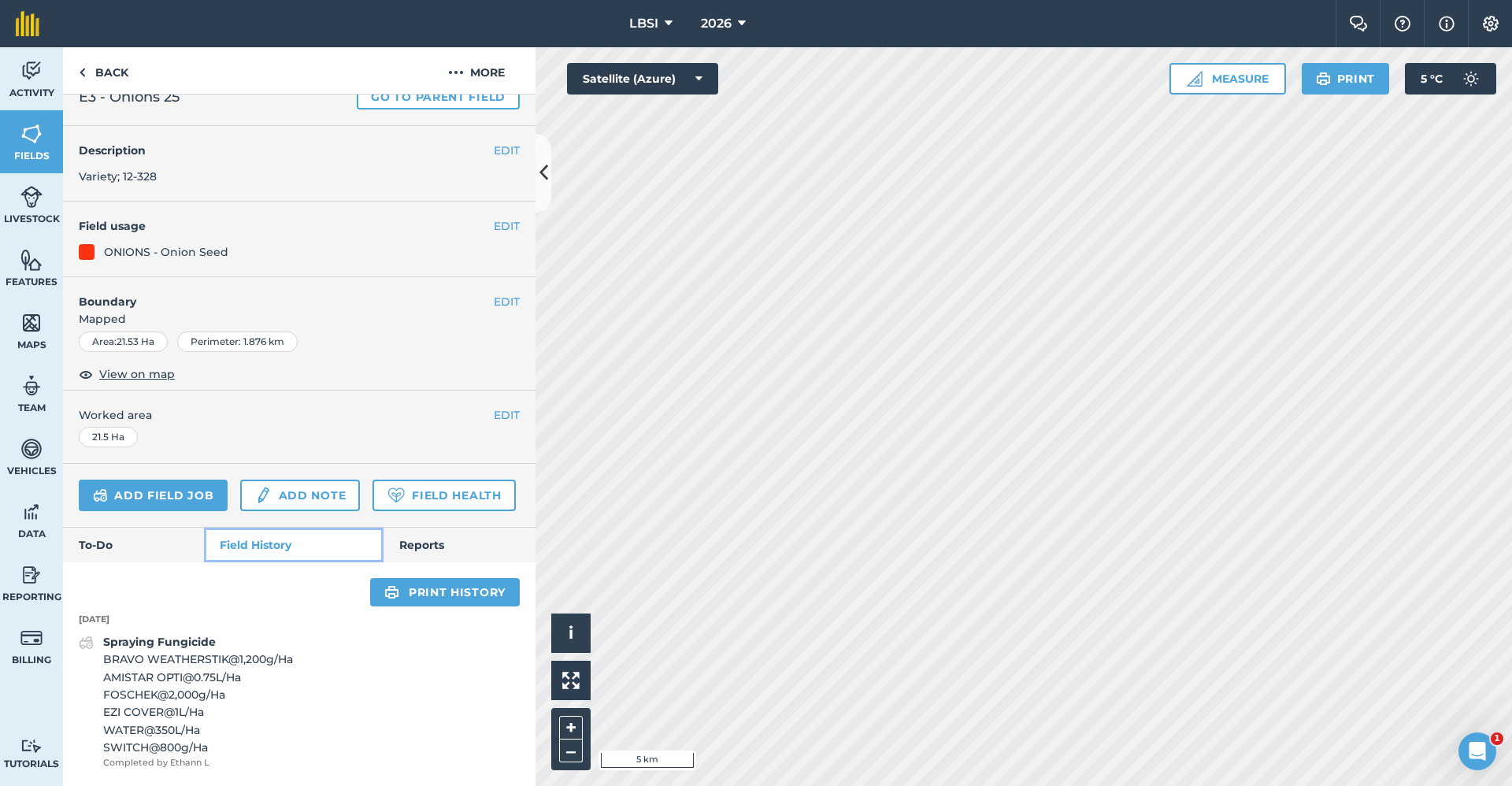
scroll to position [100, 0]
click at [432, 551] on link "Reports" at bounding box center [460, 545] width 152 height 35
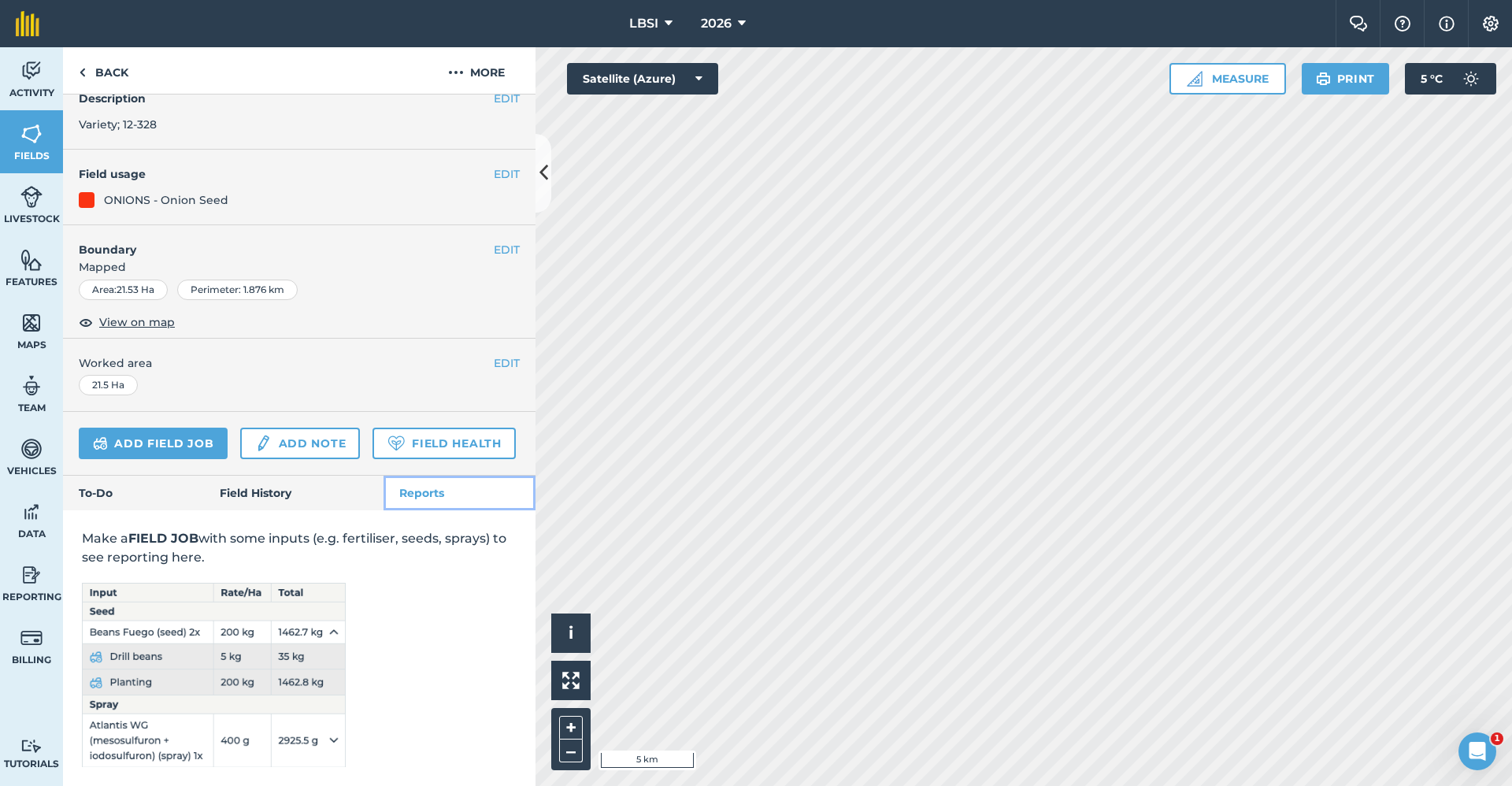
scroll to position [152, 0]
click at [270, 495] on link "Field History" at bounding box center [294, 494] width 179 height 35
